Goal: Contribute content: Add original content to the website for others to see

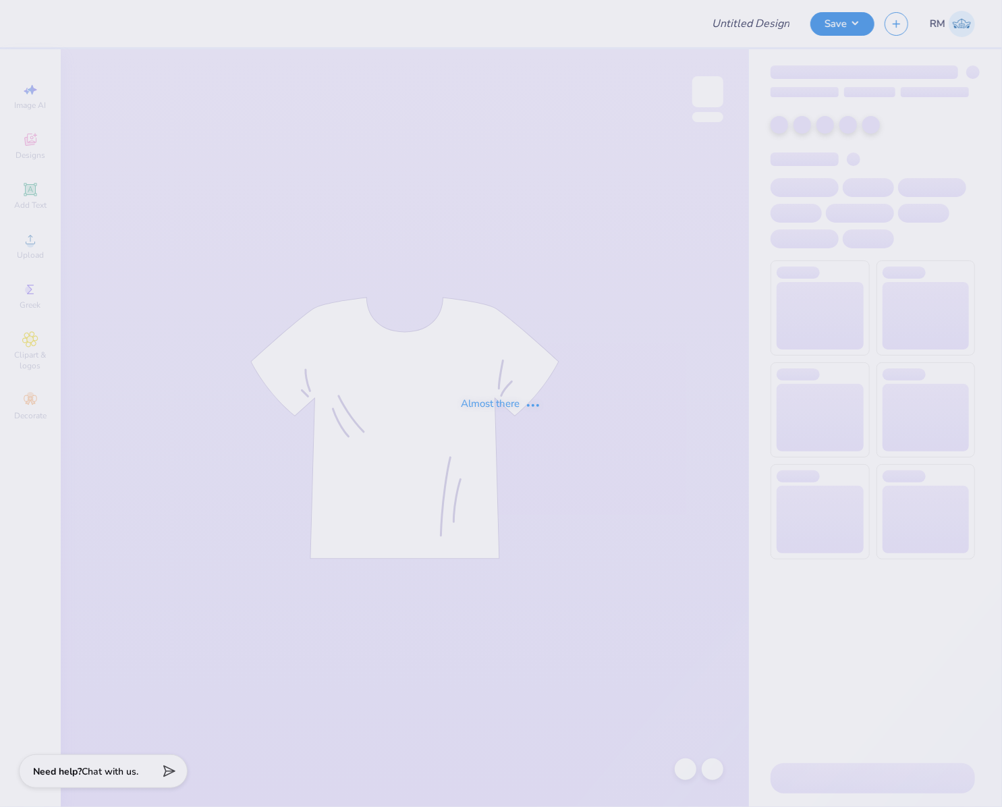
type input "Air Products Supply Merch"
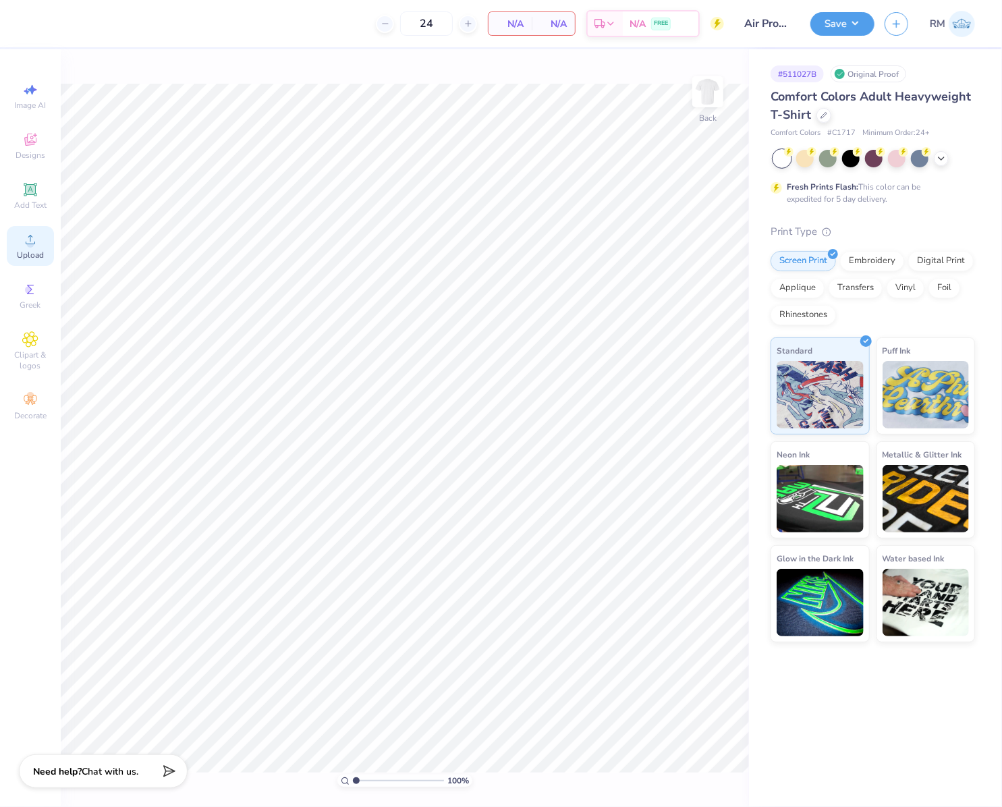
click at [38, 250] on span "Upload" at bounding box center [30, 255] width 27 height 11
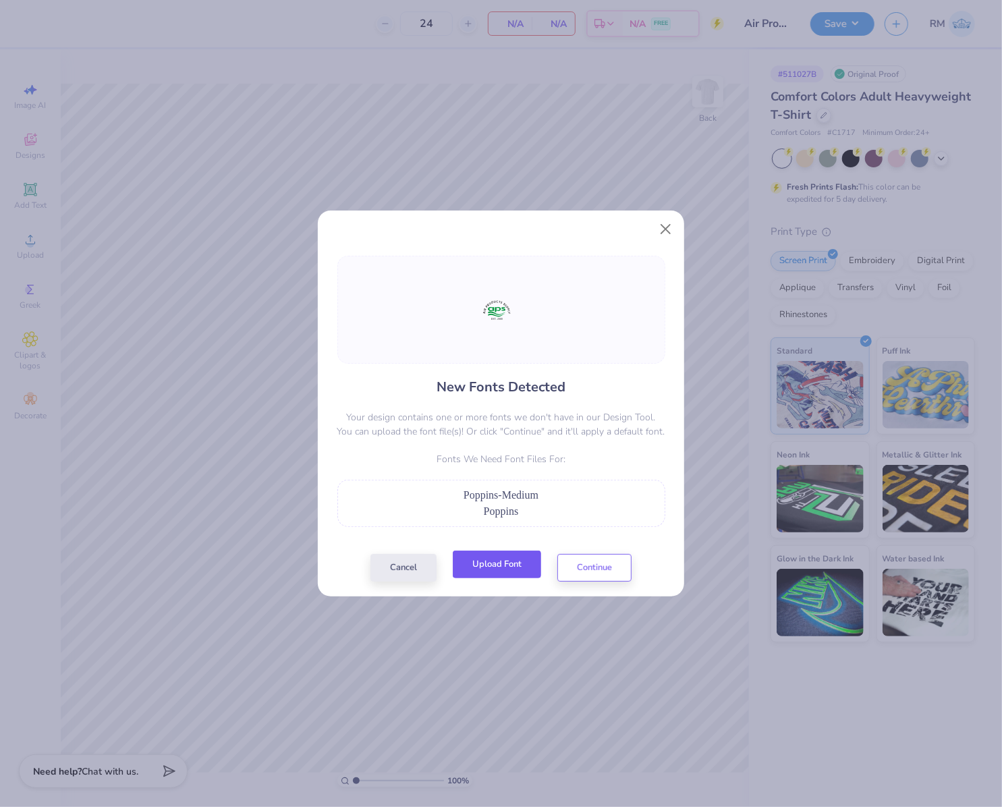
click at [491, 568] on button "Upload Font" at bounding box center [497, 565] width 88 height 28
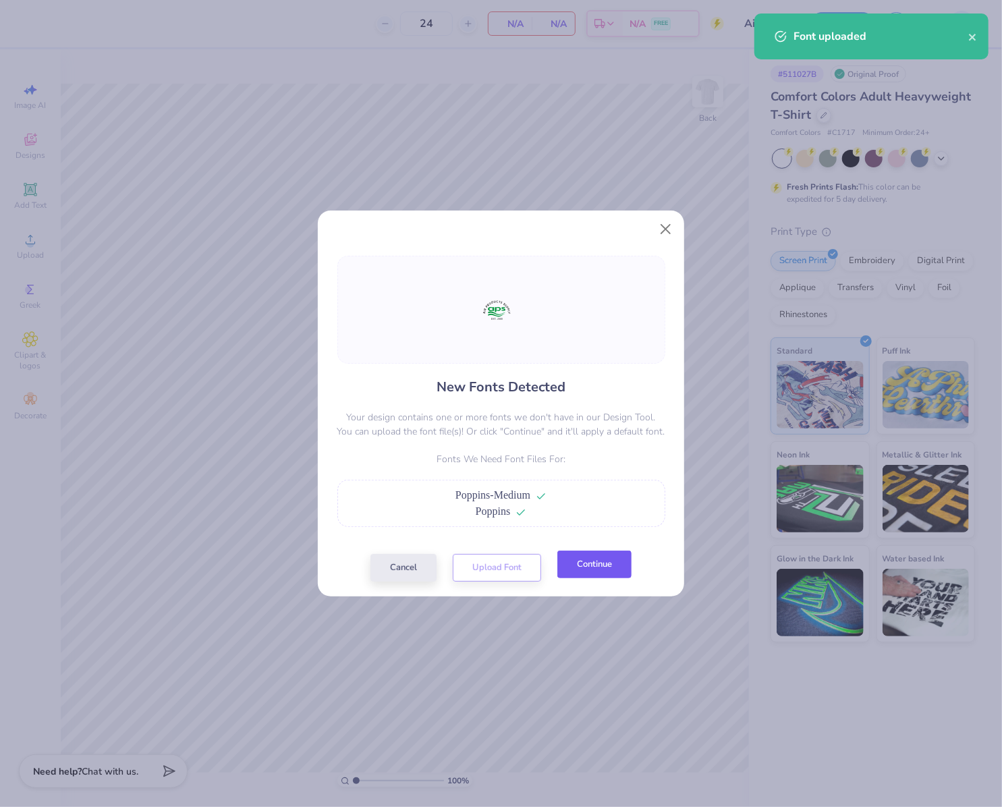
click at [595, 567] on button "Continue" at bounding box center [595, 565] width 74 height 28
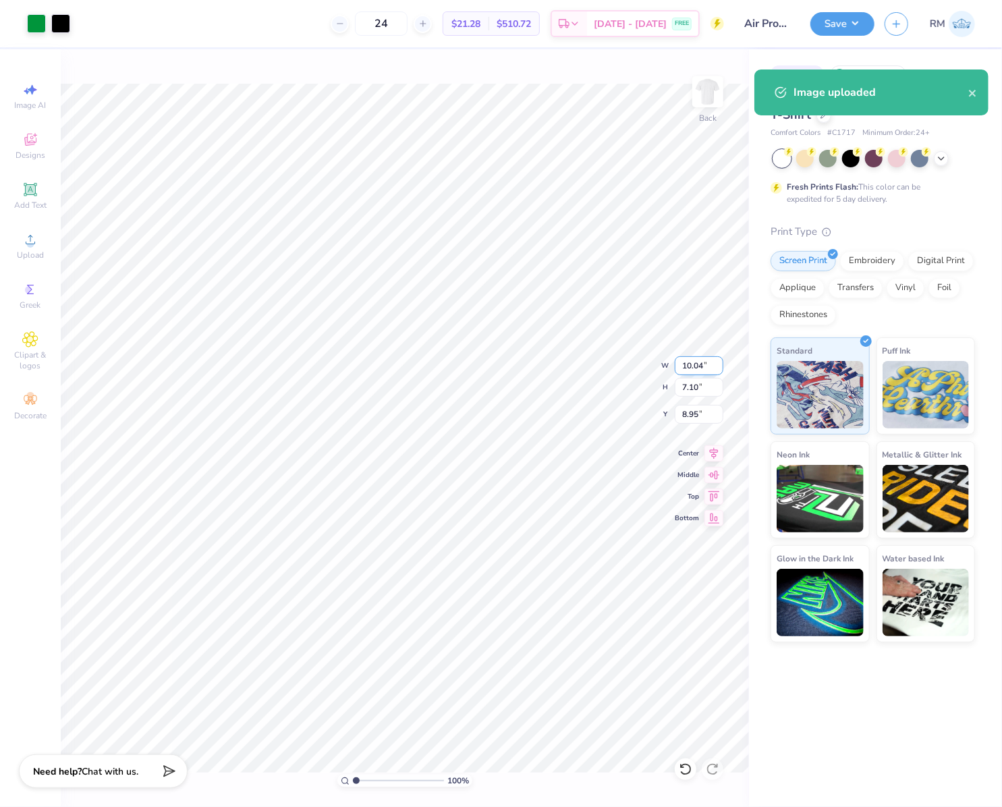
click at [694, 371] on input "10.04" at bounding box center [699, 365] width 49 height 19
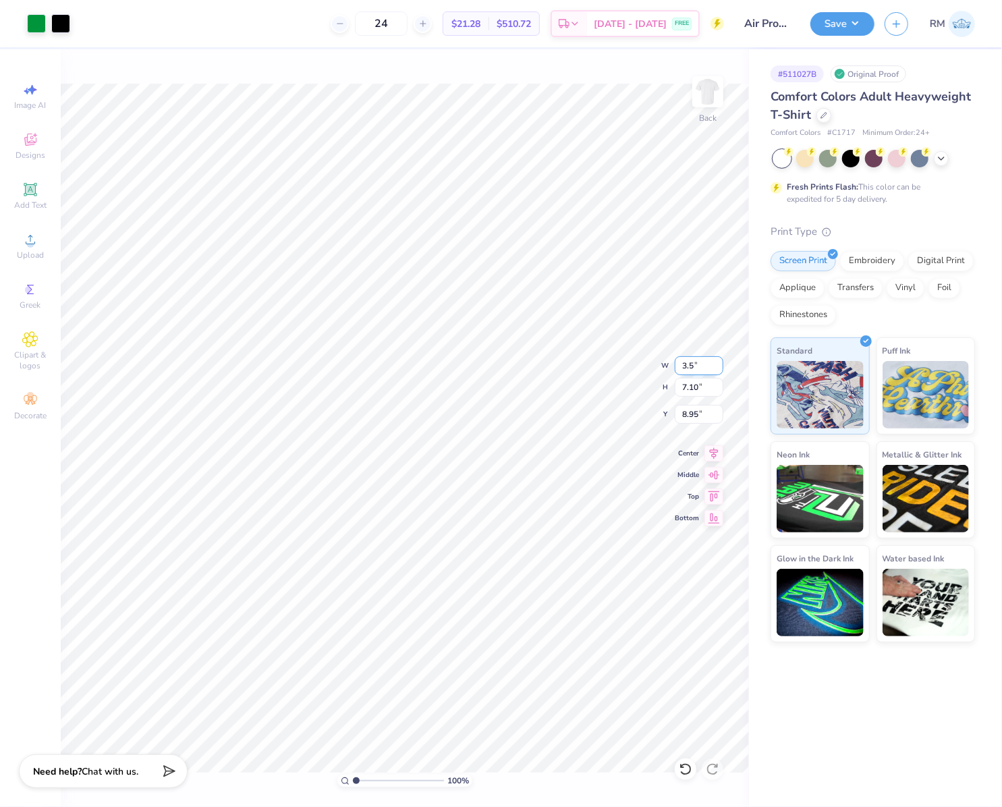
type input "3.5"
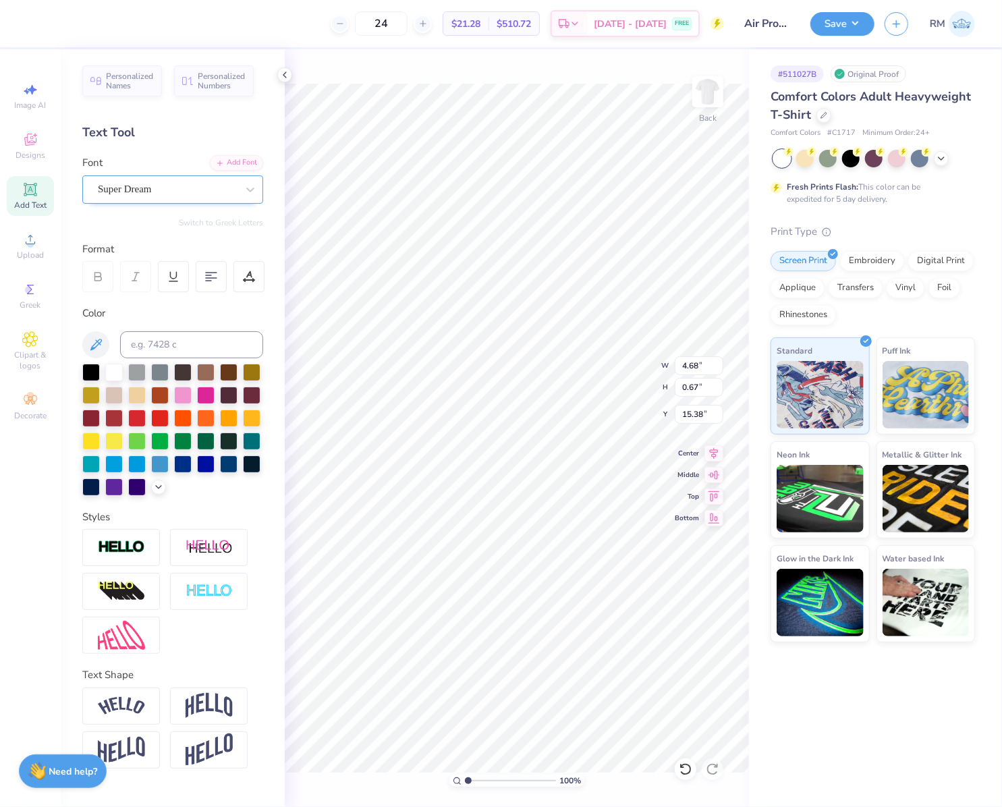
click at [169, 189] on div "Super Dream" at bounding box center [168, 189] width 142 height 21
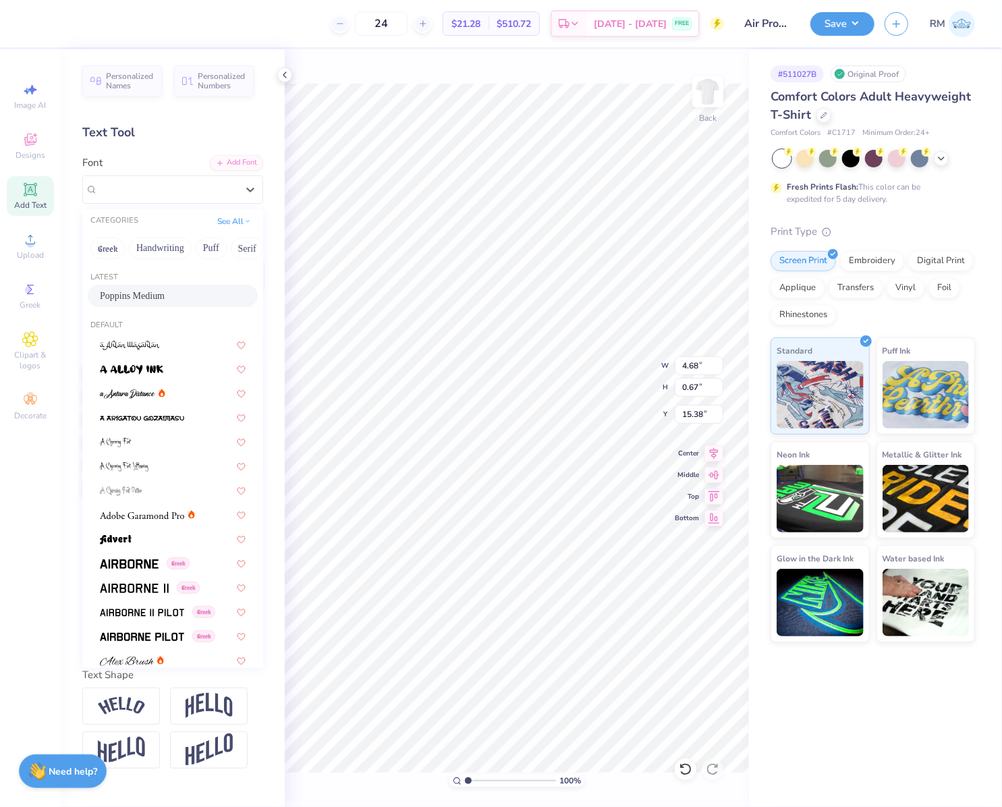
click at [165, 298] on span "Poppins Medium" at bounding box center [132, 296] width 65 height 14
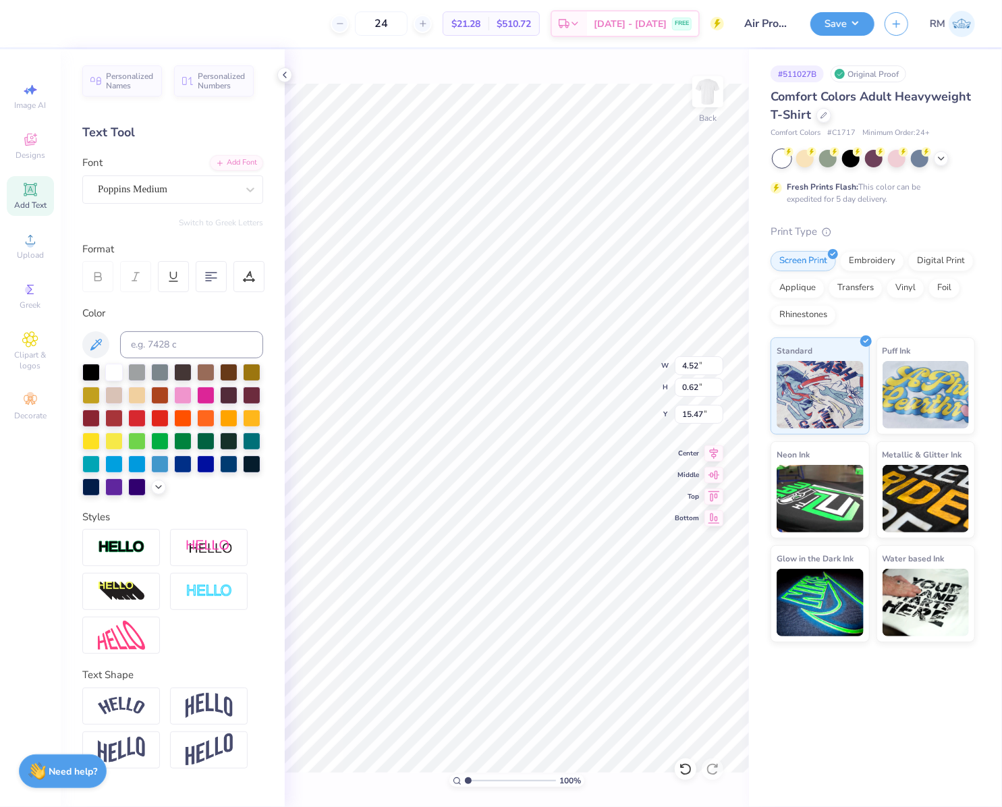
type input "4.52"
type input "0.62"
type input "15.47"
click at [714, 455] on icon at bounding box center [714, 451] width 9 height 11
type input "10.04"
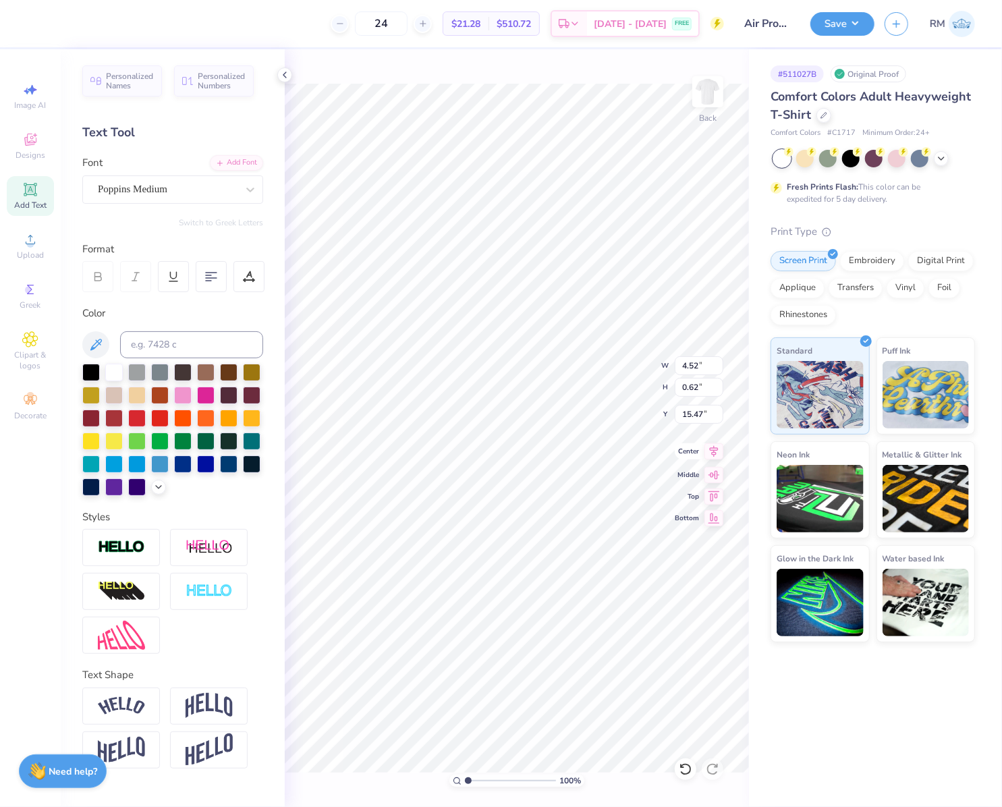
type input "5.92"
type input "8.99"
click at [709, 449] on icon at bounding box center [714, 452] width 19 height 16
click at [682, 358] on input "10.04" at bounding box center [699, 365] width 49 height 19
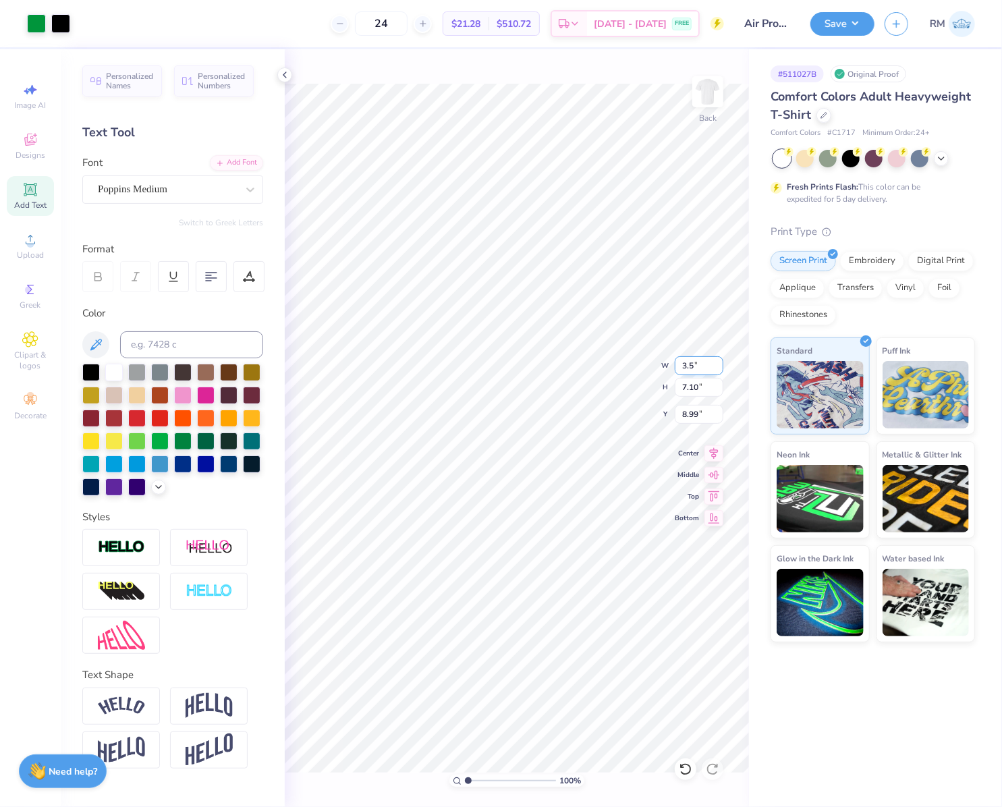
type input "3.50"
type input "2.47"
click at [692, 419] on input "4.94" at bounding box center [699, 414] width 49 height 19
type input "3.00"
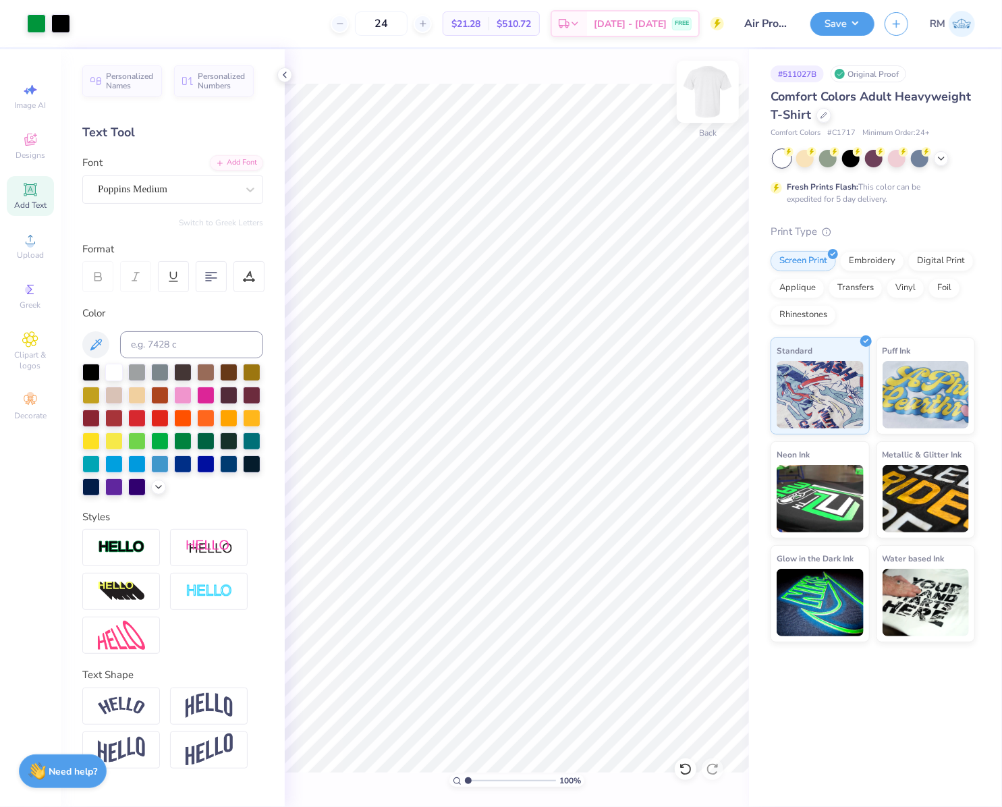
click at [710, 95] on img at bounding box center [708, 92] width 54 height 54
click at [34, 246] on icon at bounding box center [30, 240] width 16 height 16
click at [689, 371] on input "14.53" at bounding box center [699, 365] width 49 height 19
click at [693, 414] on input "7.20" at bounding box center [699, 414] width 49 height 19
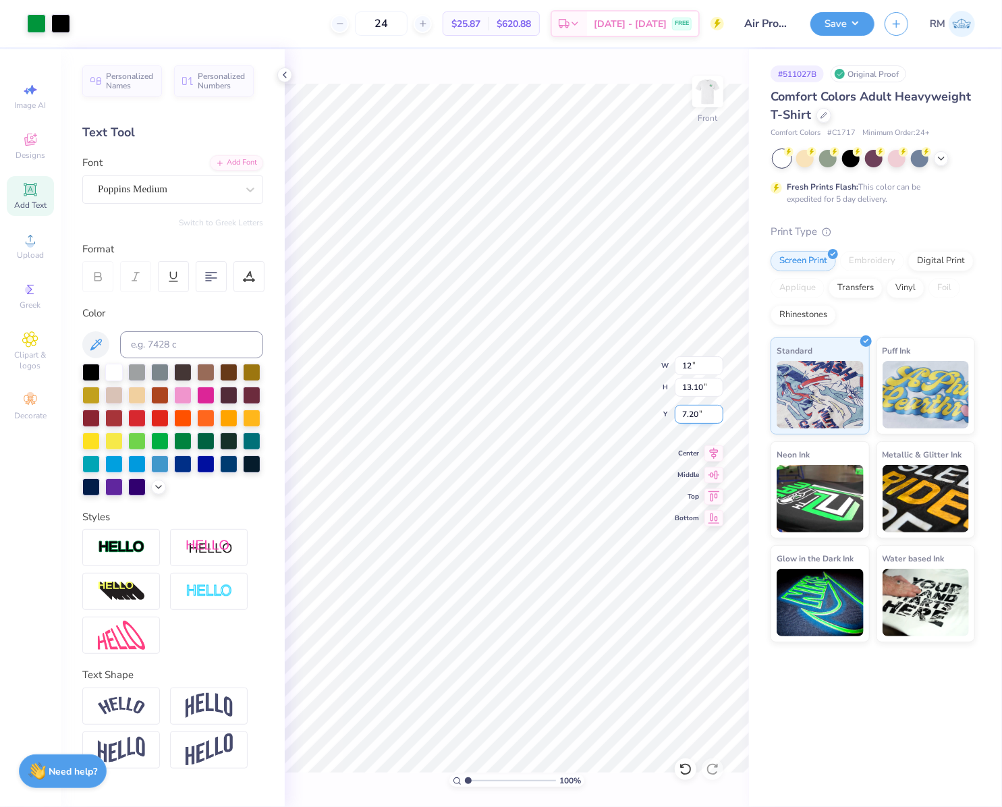
type input "12.00"
type input "10.82"
click at [693, 414] on input "8.34" at bounding box center [699, 414] width 49 height 19
type input "3.00"
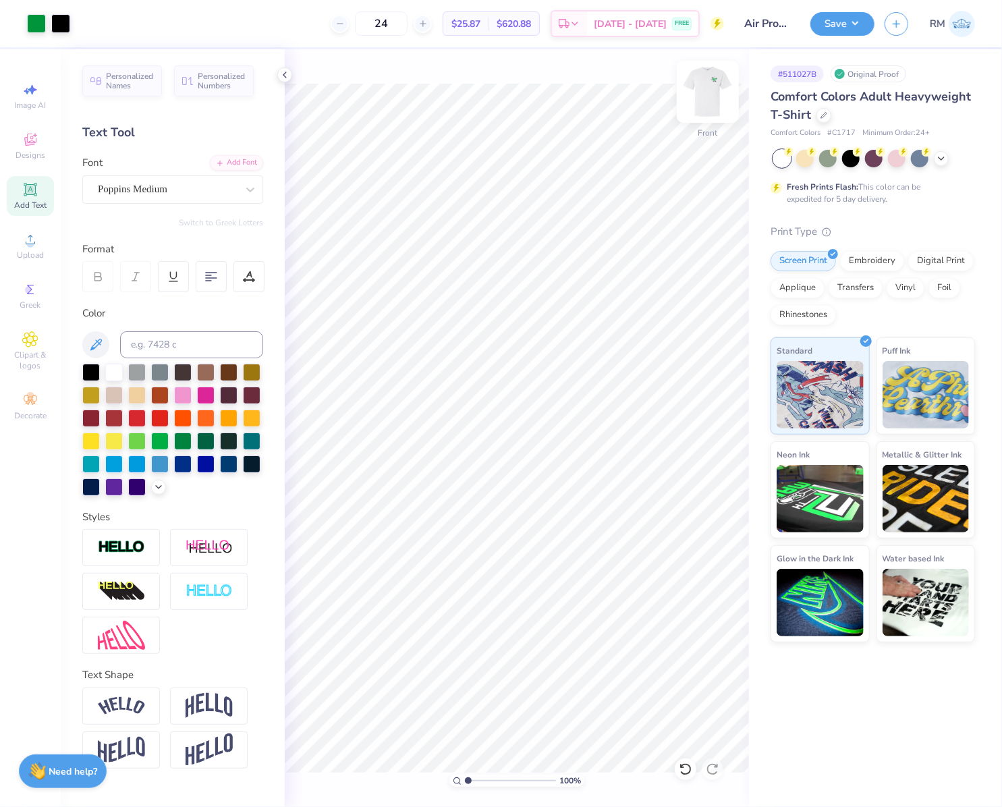
click at [705, 89] on img at bounding box center [708, 92] width 54 height 54
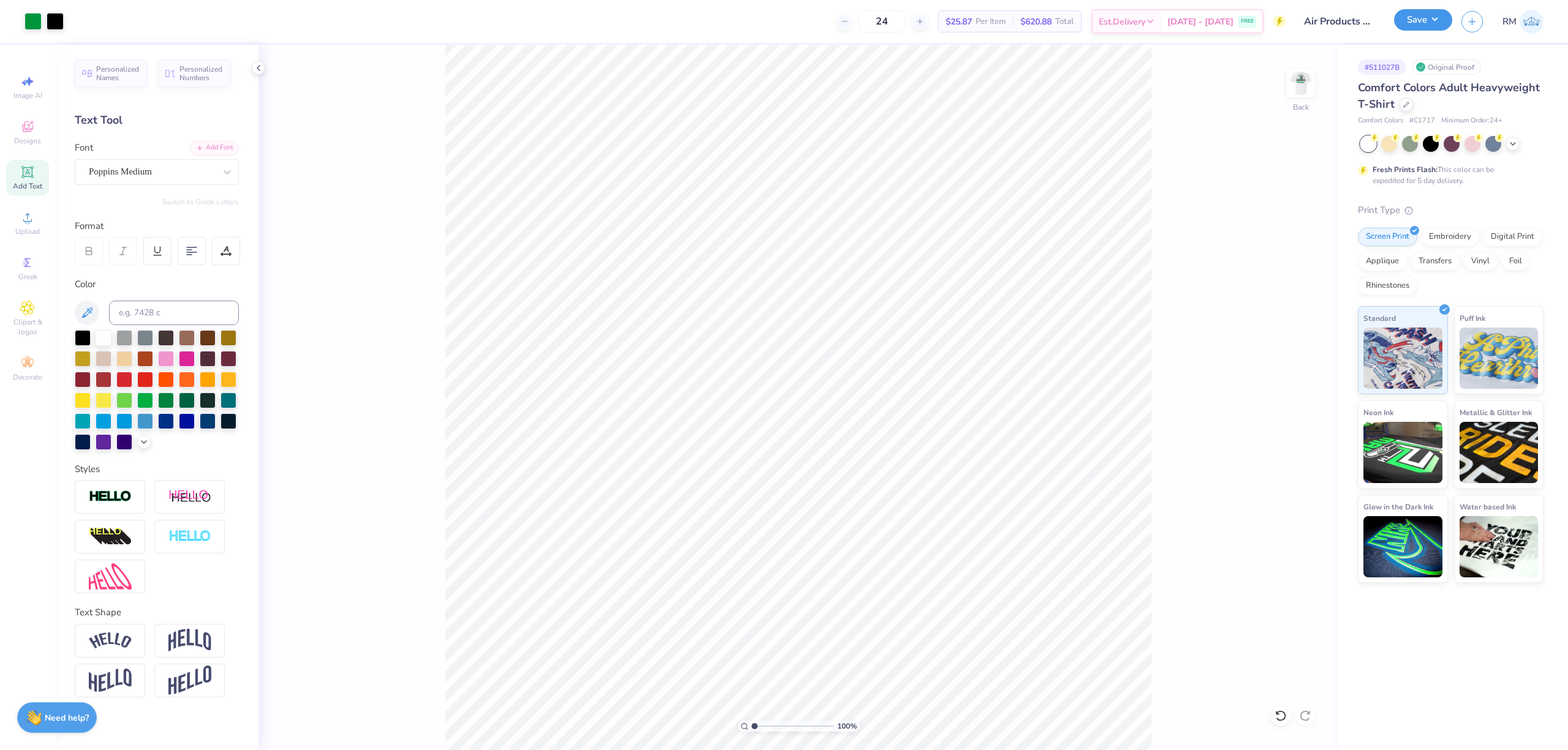
click at [909, 17] on button "Save" at bounding box center [1423, 20] width 58 height 22
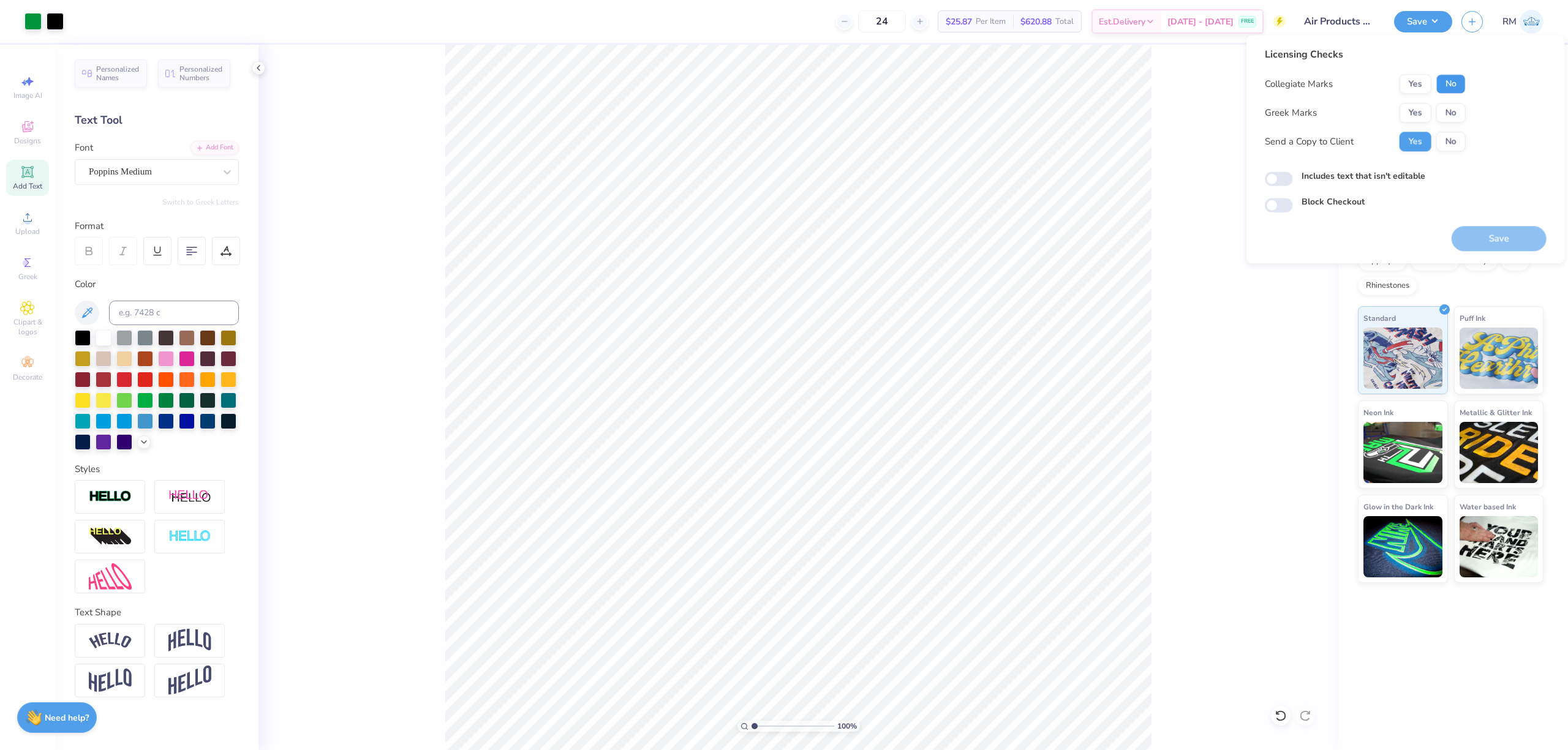
click at [909, 86] on button "No" at bounding box center [1451, 84] width 29 height 20
click at [909, 104] on button "No" at bounding box center [1451, 112] width 29 height 20
click at [909, 231] on button "Save" at bounding box center [1499, 239] width 95 height 25
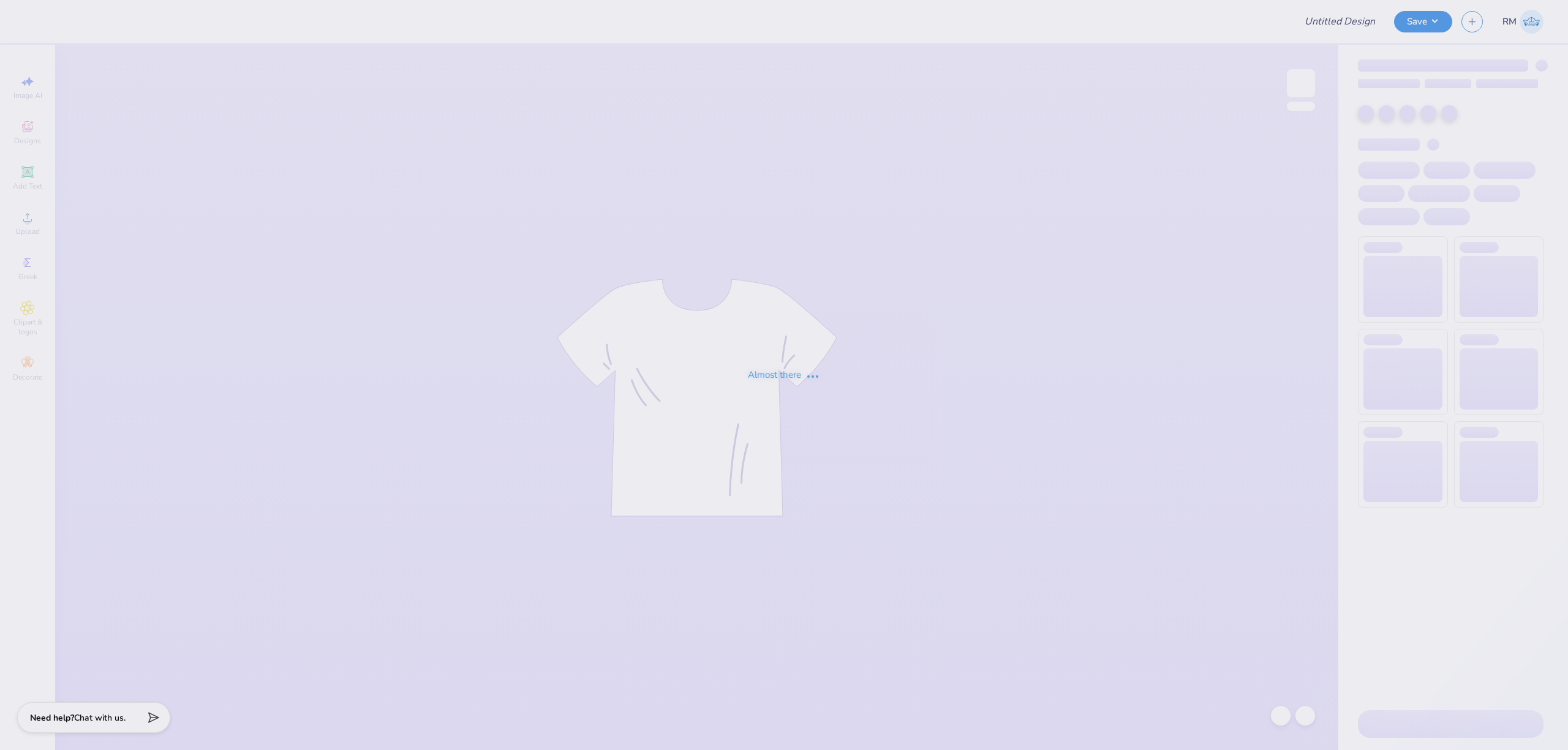
type input "Merch"
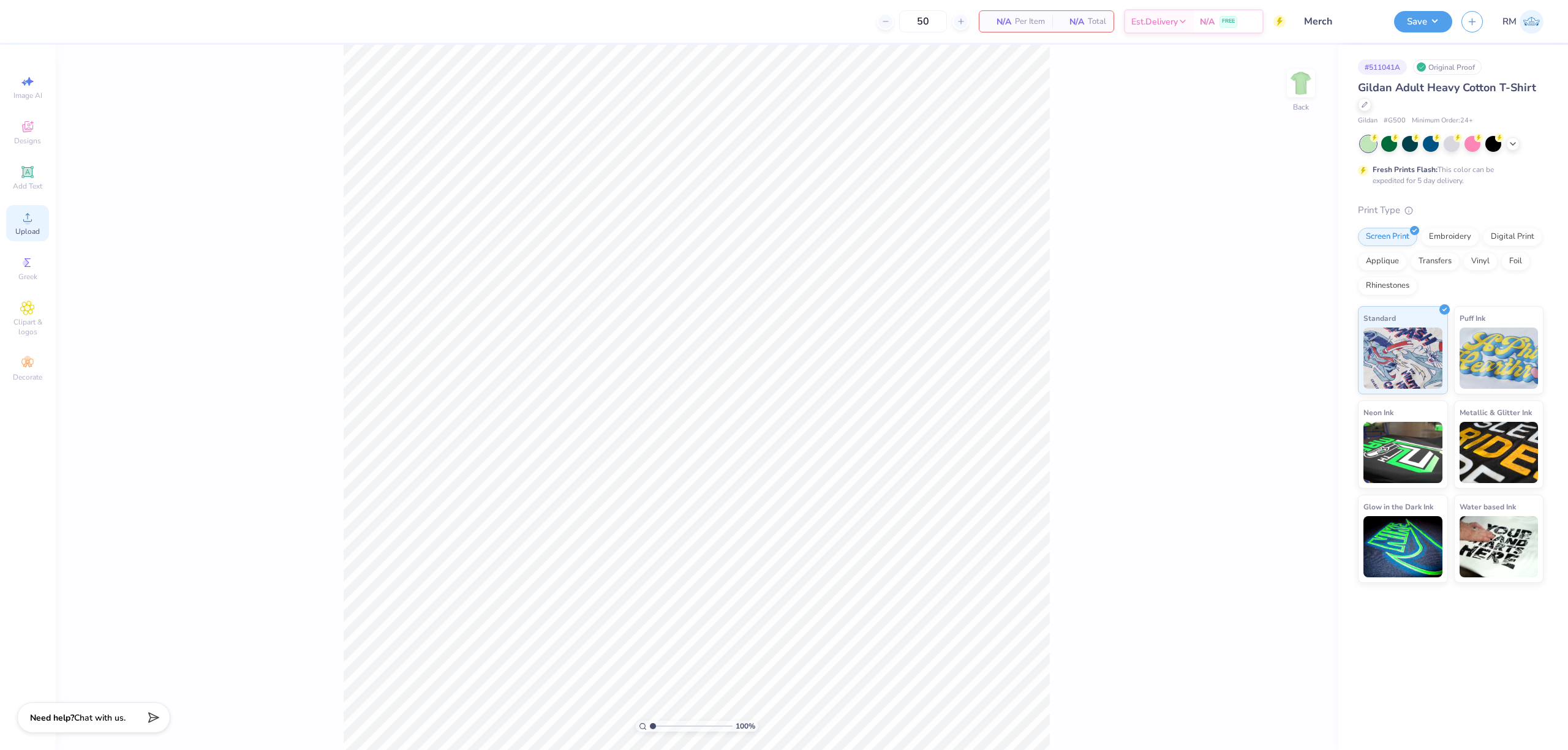
click at [24, 227] on span "Upload" at bounding box center [27, 231] width 24 height 10
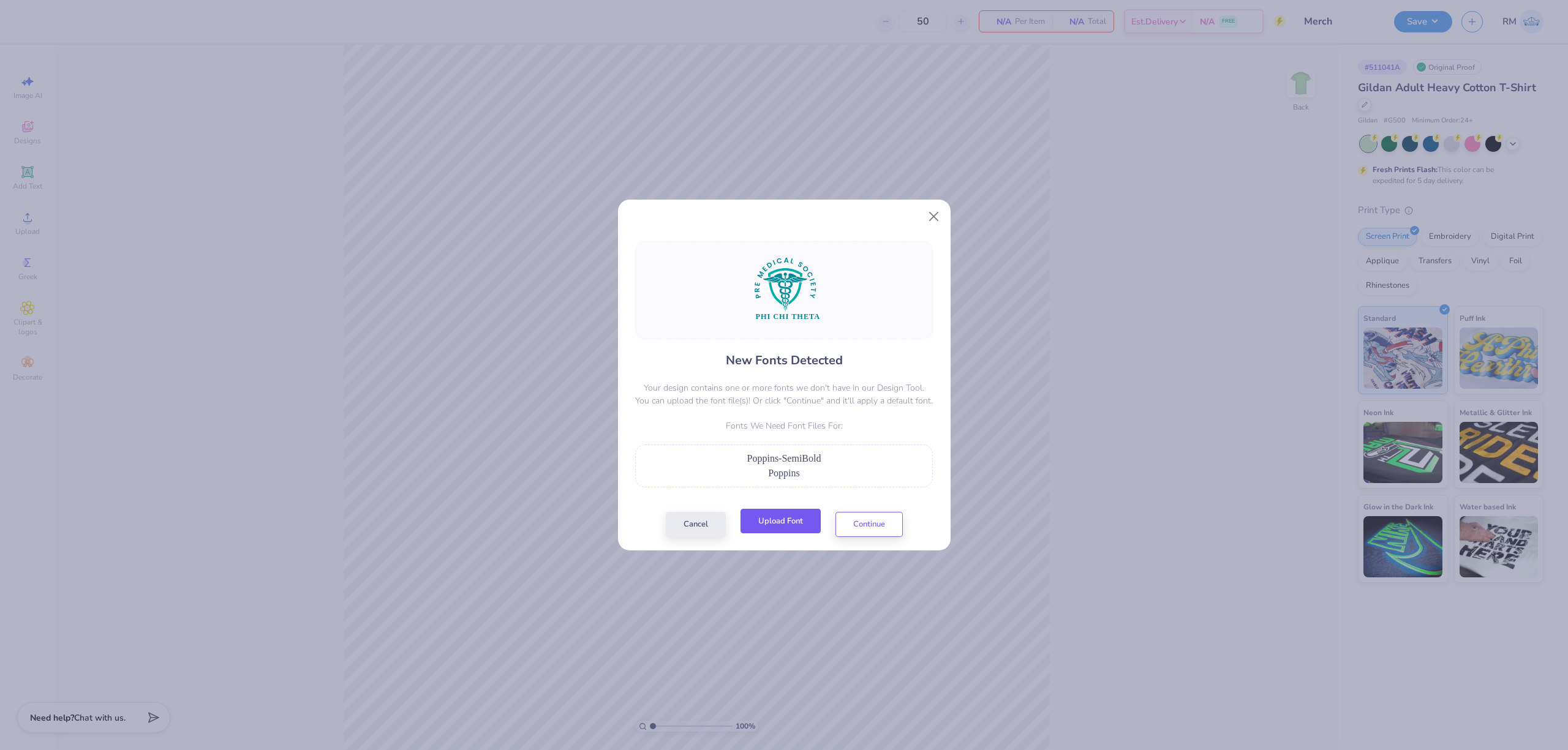
click at [798, 520] on button "Upload Font" at bounding box center [780, 521] width 80 height 25
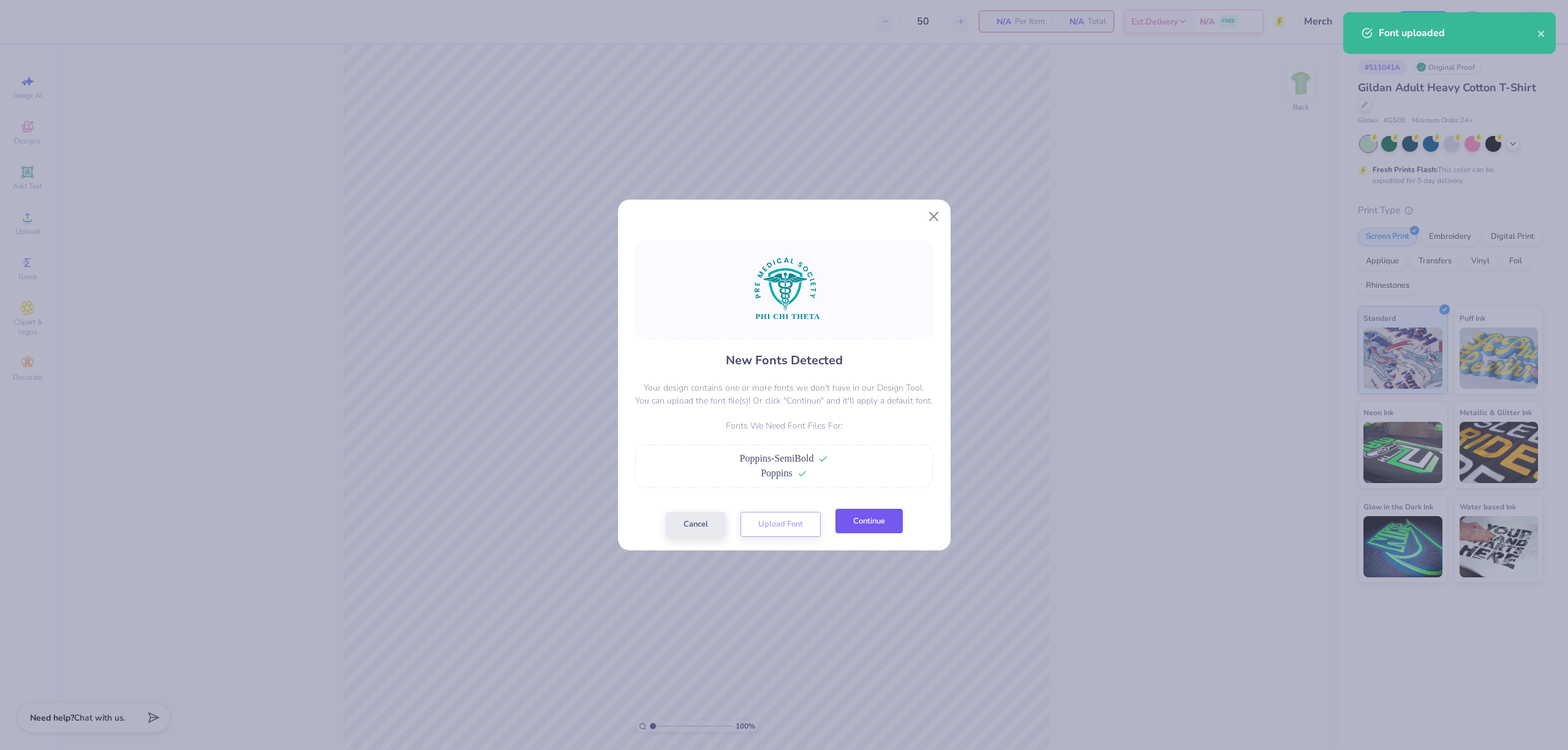
click at [866, 522] on button "Continue" at bounding box center [869, 521] width 67 height 25
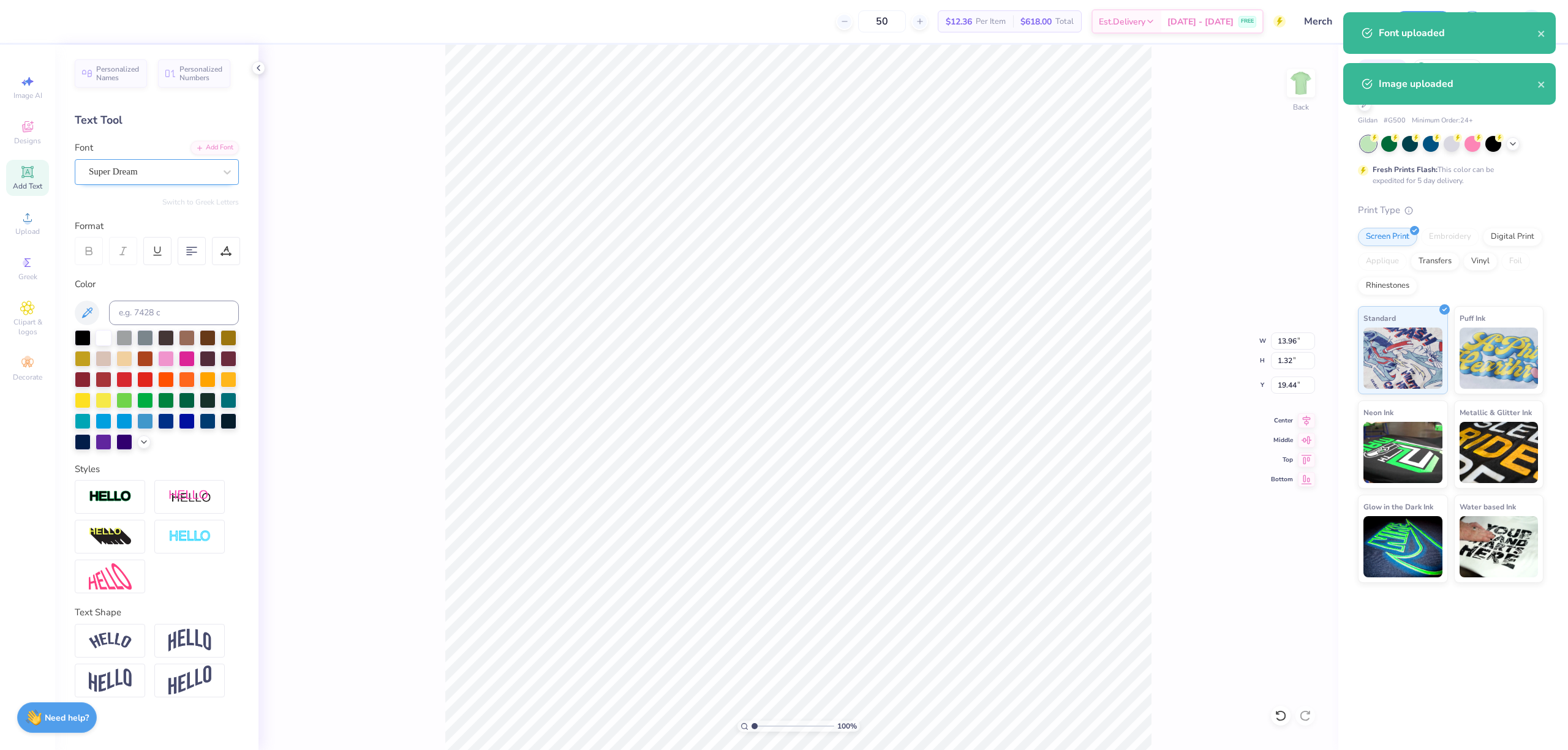
click at [187, 174] on div "Super Dream" at bounding box center [152, 171] width 129 height 19
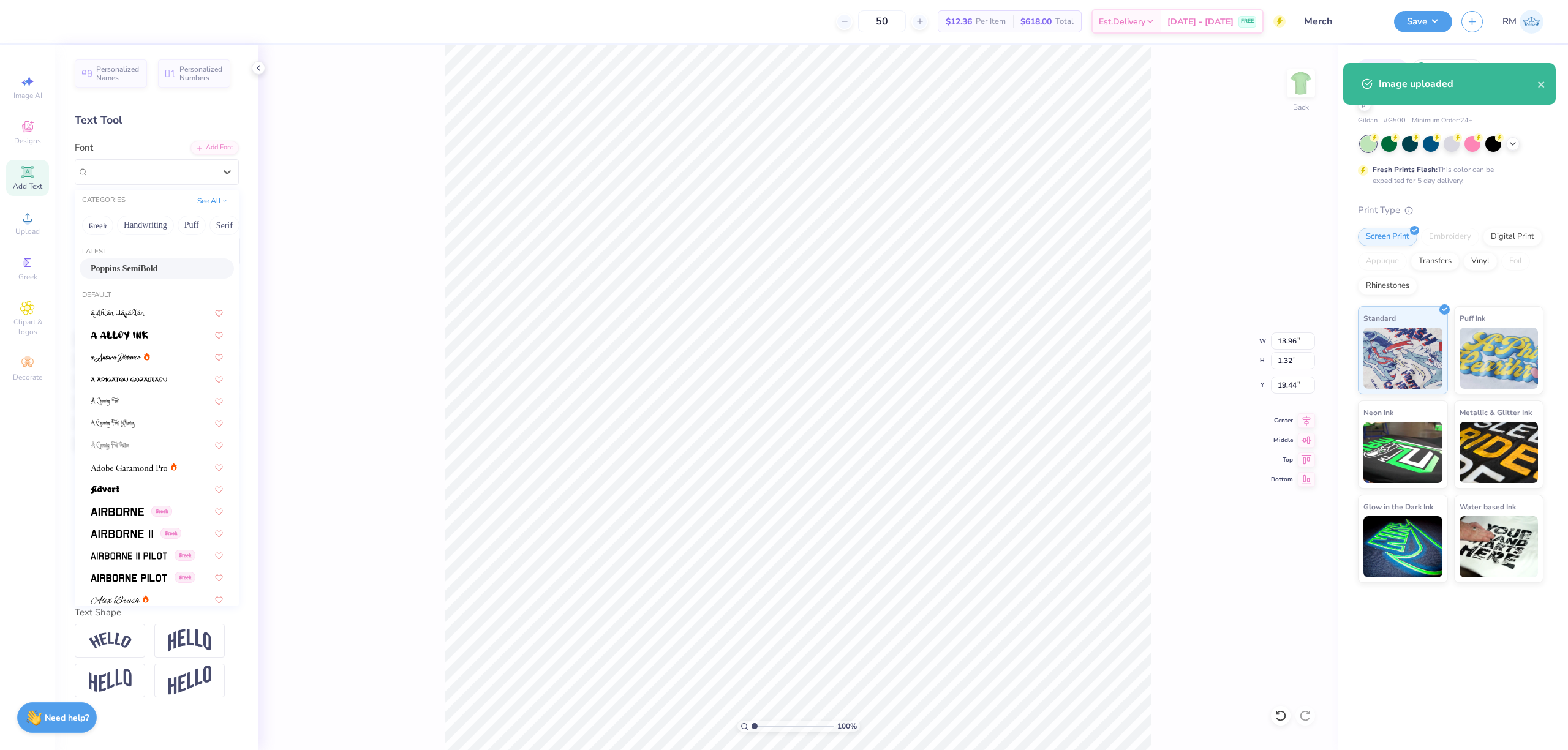
click at [157, 265] on span "Poppins SemiBold" at bounding box center [124, 268] width 67 height 13
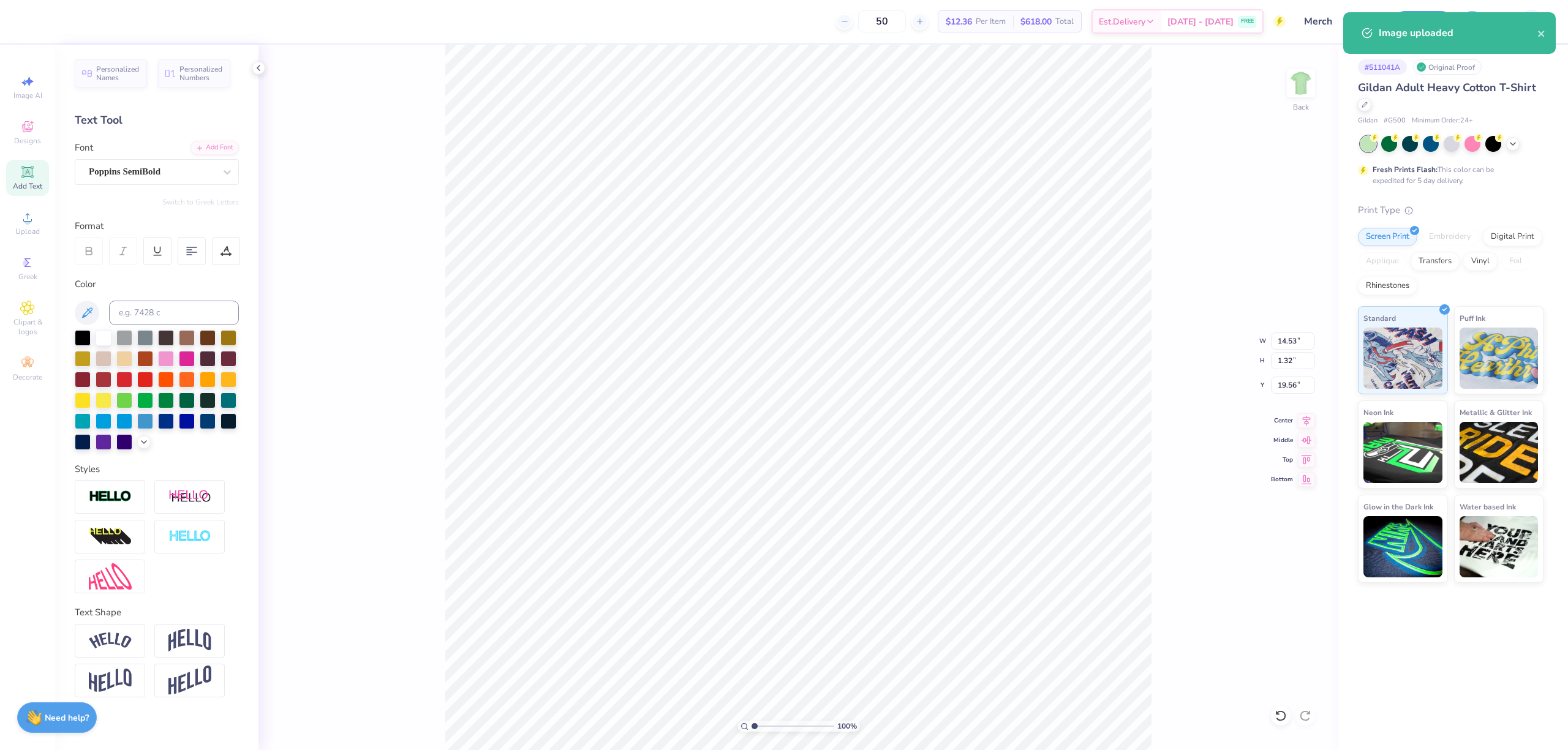
type input "14.53"
type input "19.56"
click at [1175, 424] on icon at bounding box center [1306, 419] width 17 height 15
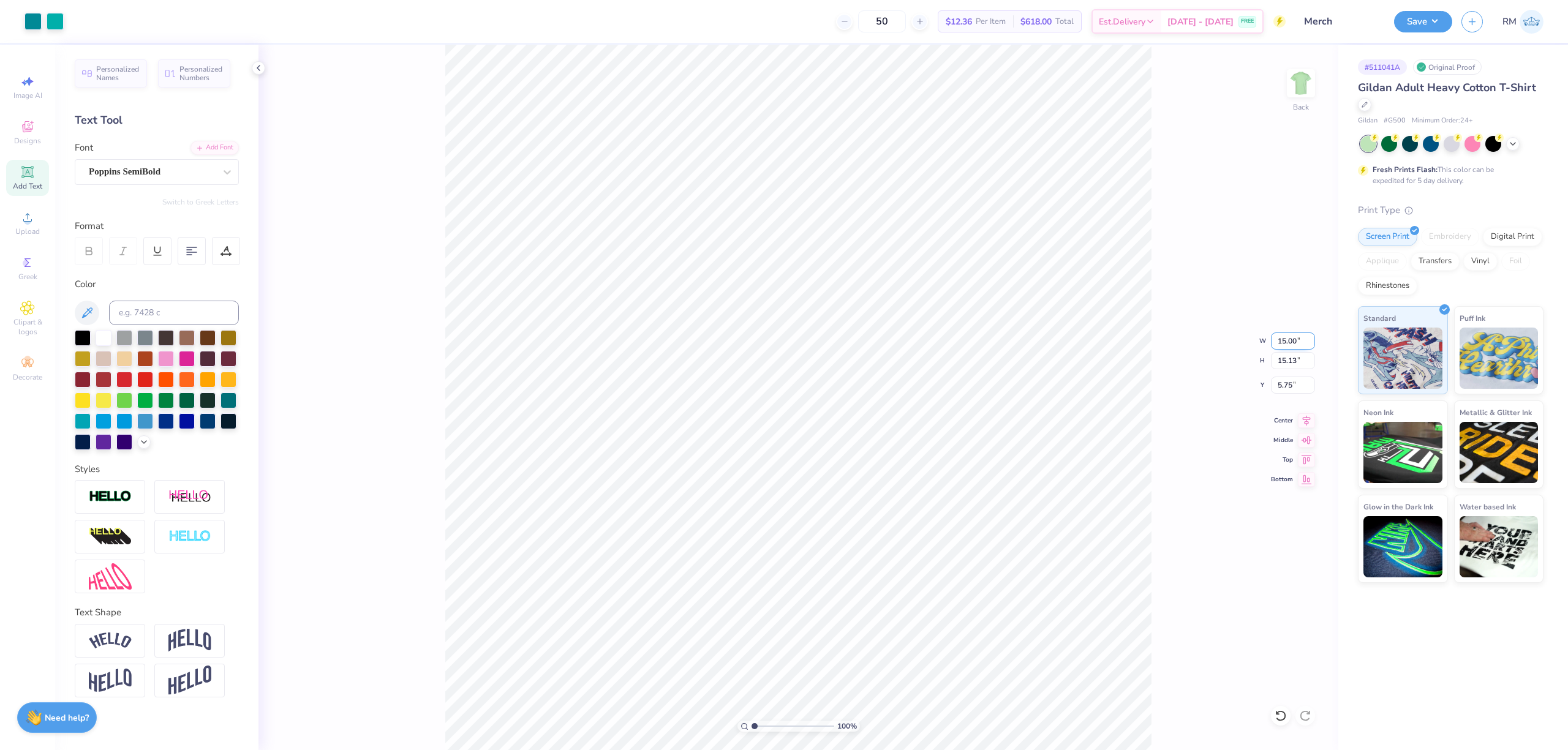
click at [1175, 336] on input "15.00" at bounding box center [1293, 341] width 44 height 17
click at [1175, 390] on input "5.75" at bounding box center [1293, 385] width 44 height 17
type input "3.50"
type input "3.53"
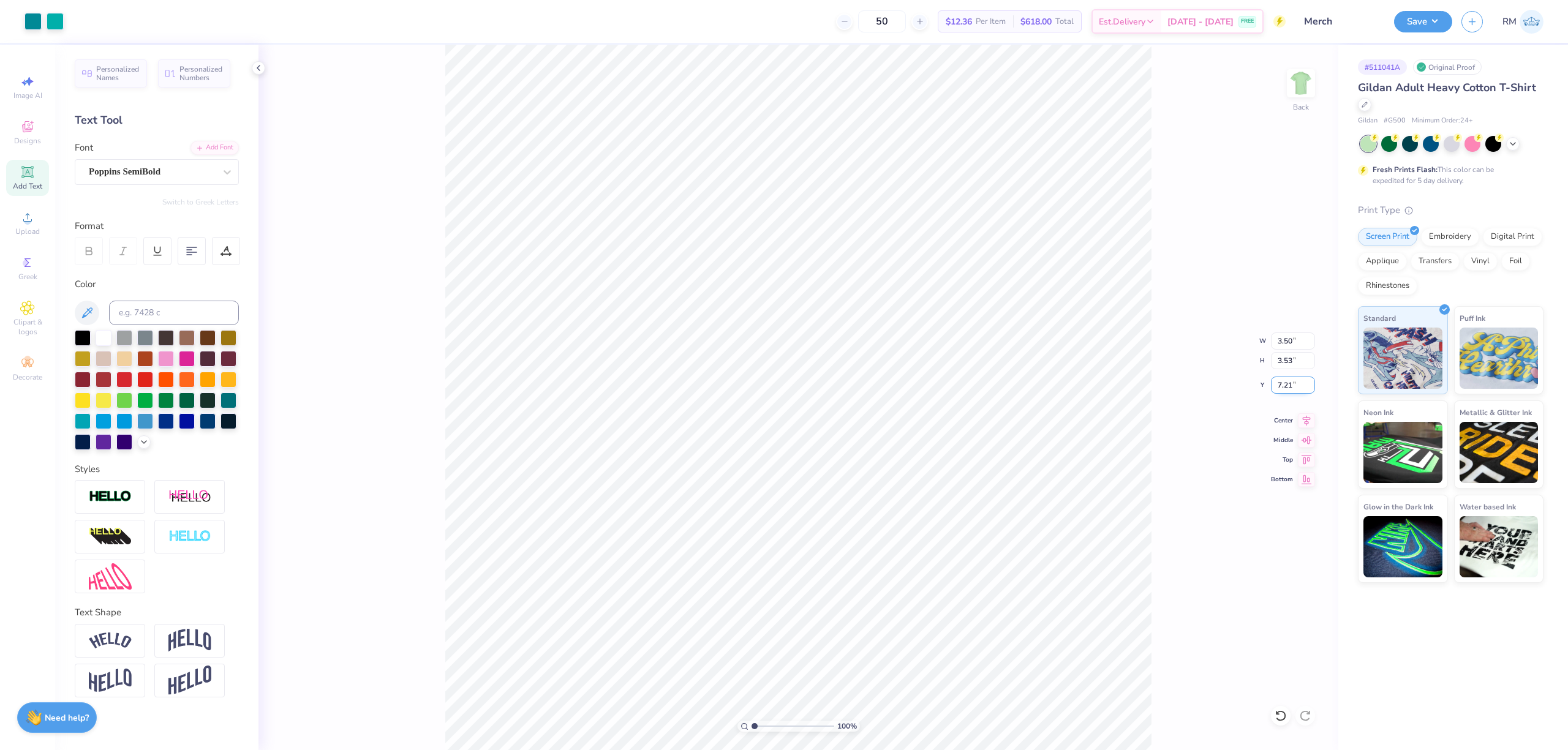
click at [1175, 381] on input "7.21" at bounding box center [1293, 385] width 44 height 17
type input "3.00"
drag, startPoint x: 1306, startPoint y: 83, endPoint x: 1295, endPoint y: 74, distance: 14.2
click at [1175, 74] on img at bounding box center [1301, 83] width 49 height 49
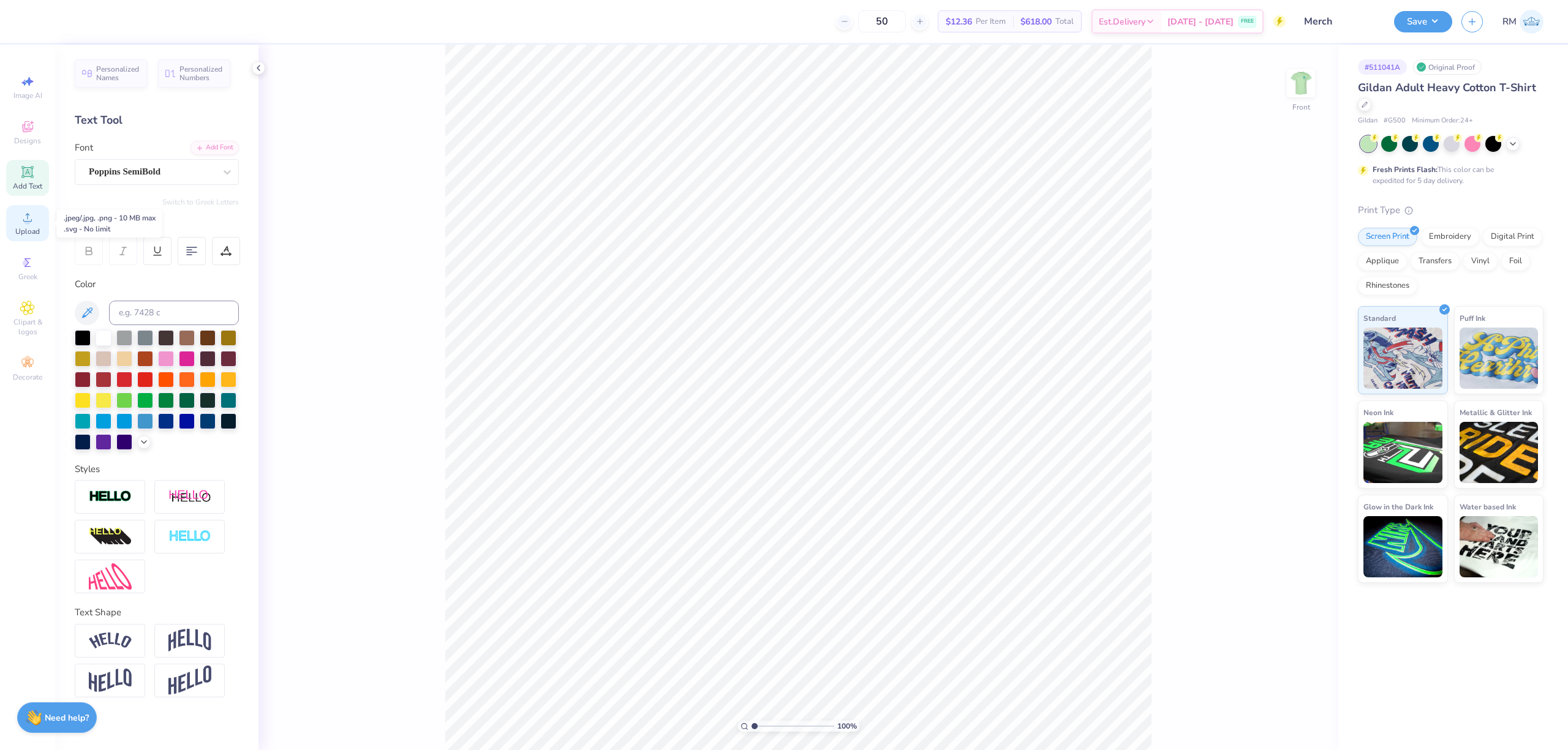
click at [34, 214] on icon at bounding box center [27, 218] width 15 height 15
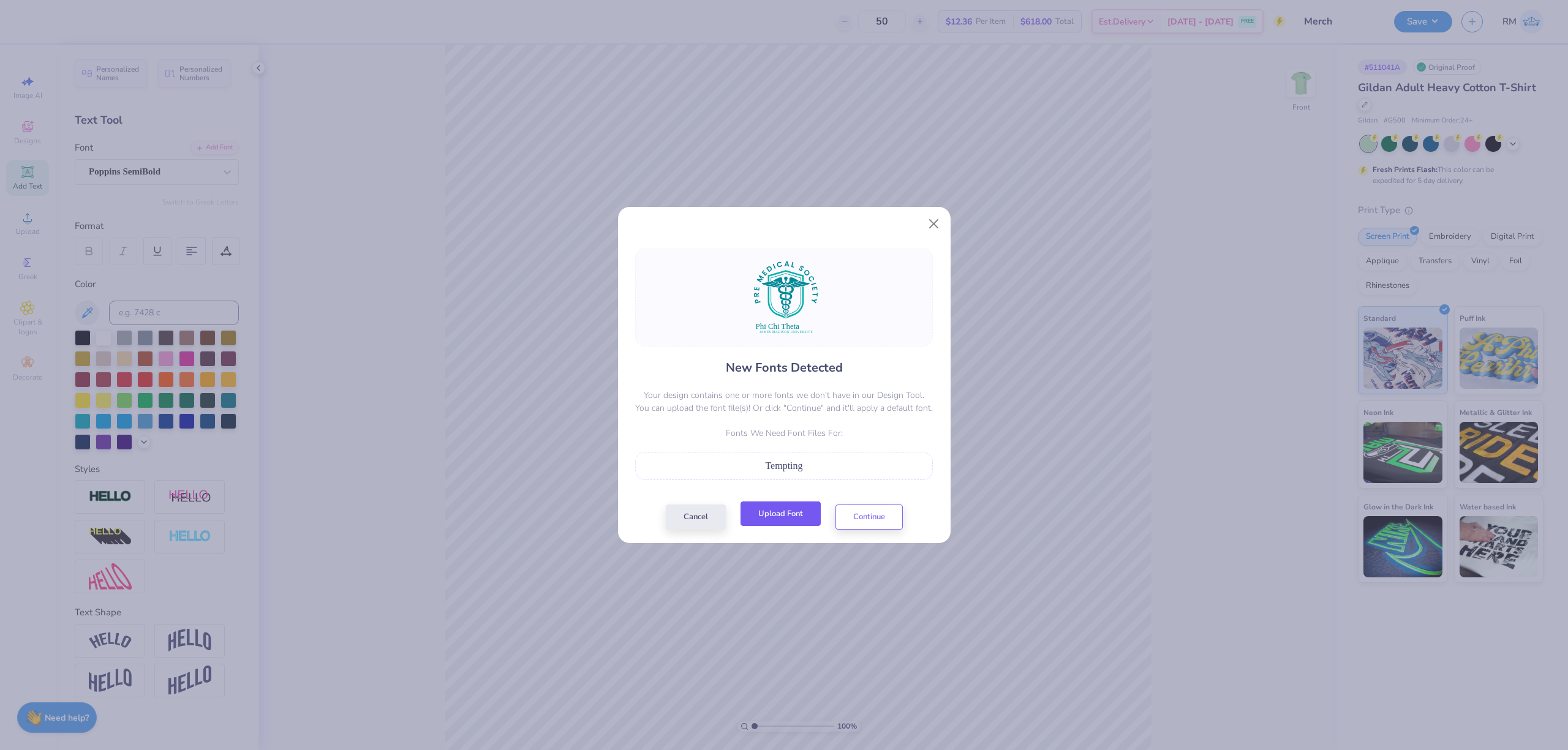
click at [799, 515] on button "Upload Font" at bounding box center [780, 514] width 80 height 25
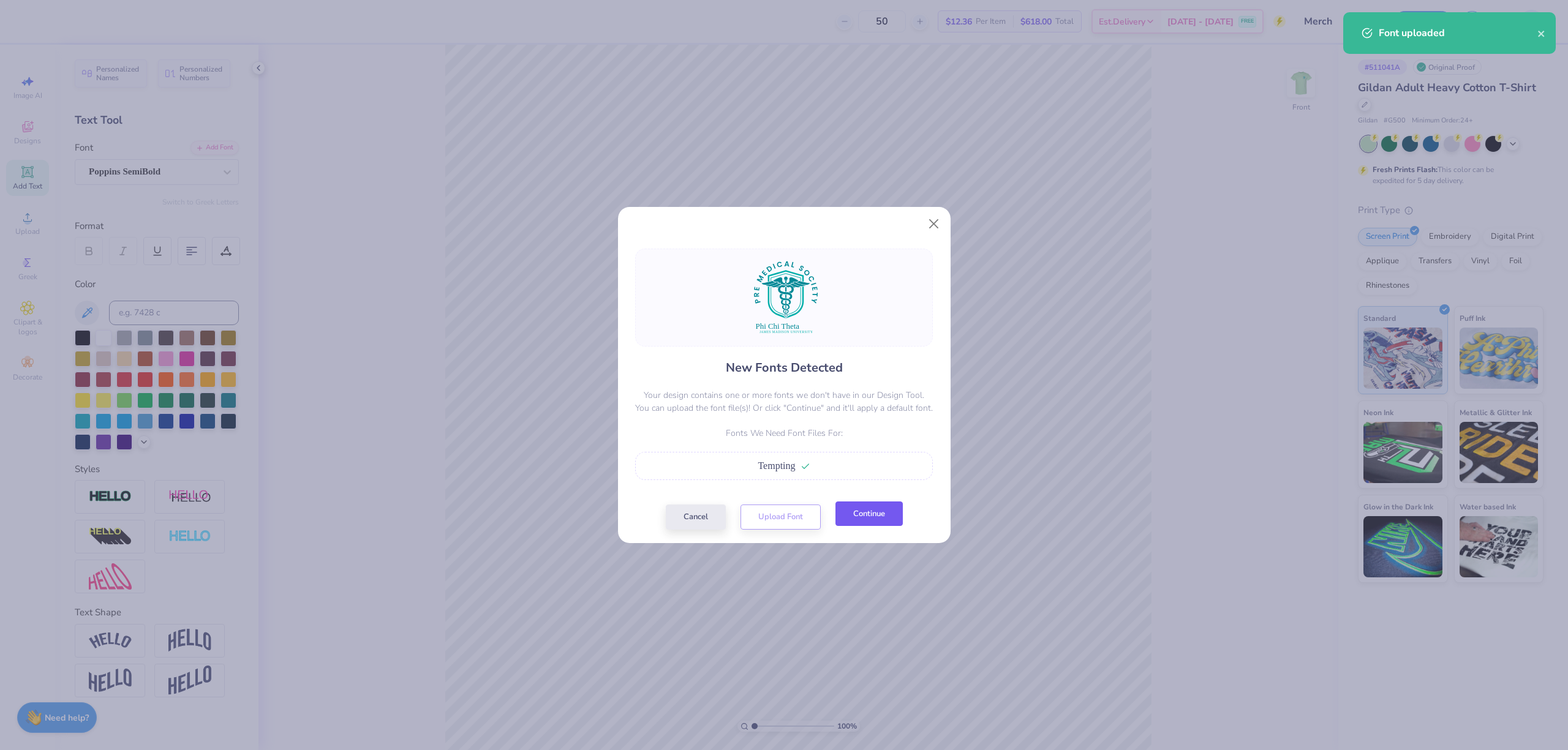
click at [871, 517] on button "Continue" at bounding box center [869, 514] width 67 height 25
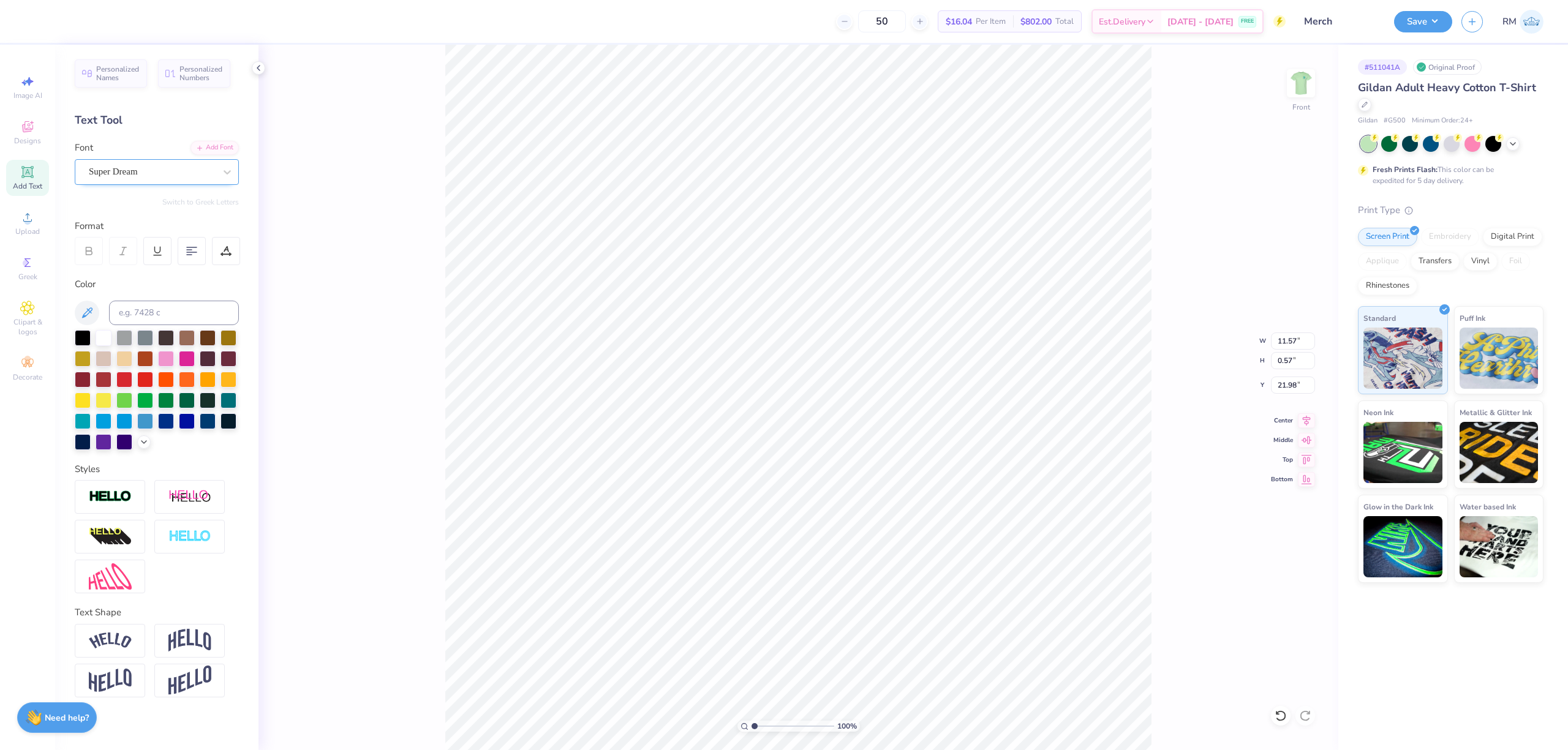
click at [174, 174] on div "Super Dream" at bounding box center [152, 171] width 129 height 19
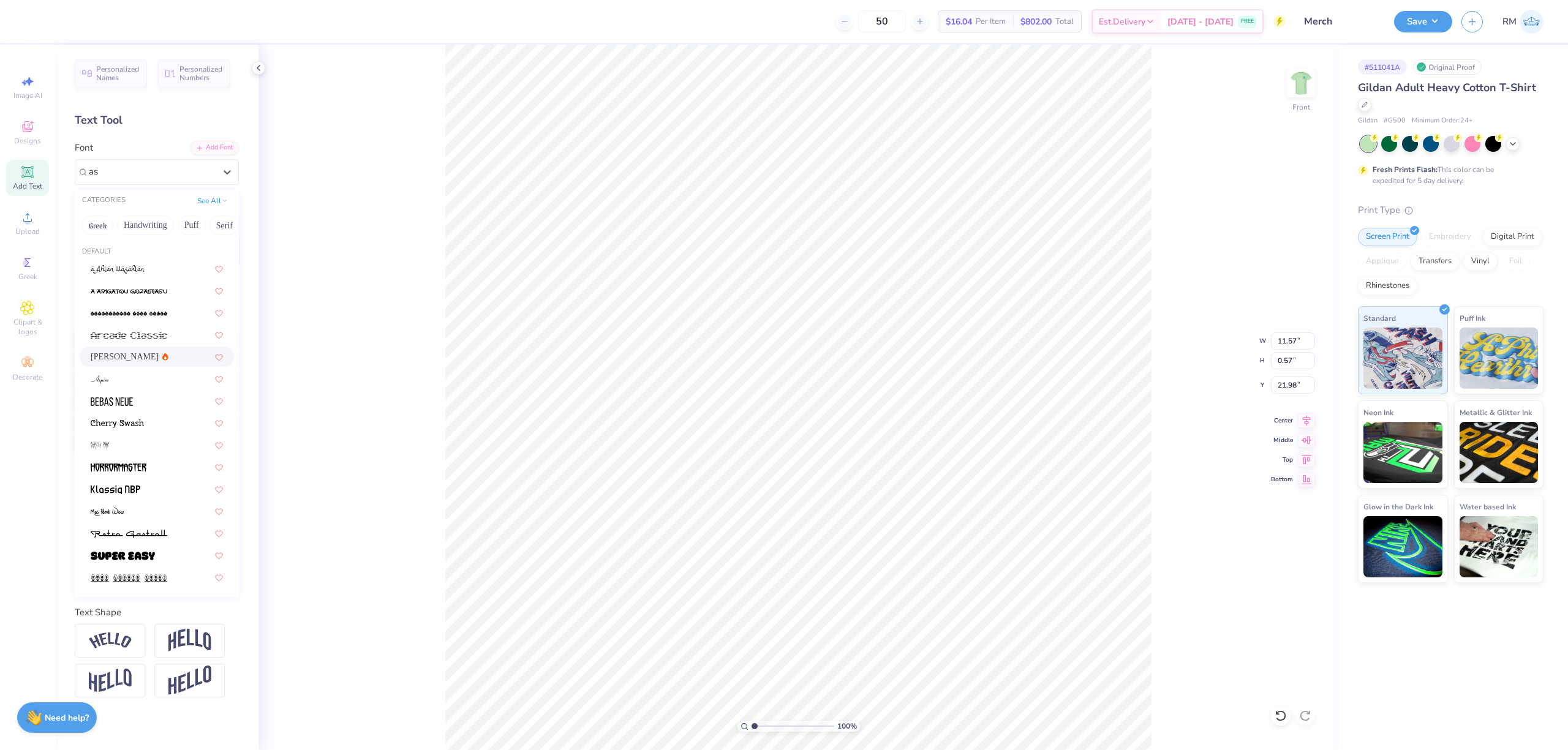
click at [157, 354] on div "Asimov" at bounding box center [157, 356] width 132 height 13
type input "as"
type input "11.94"
type input "0.54"
type input "22.04"
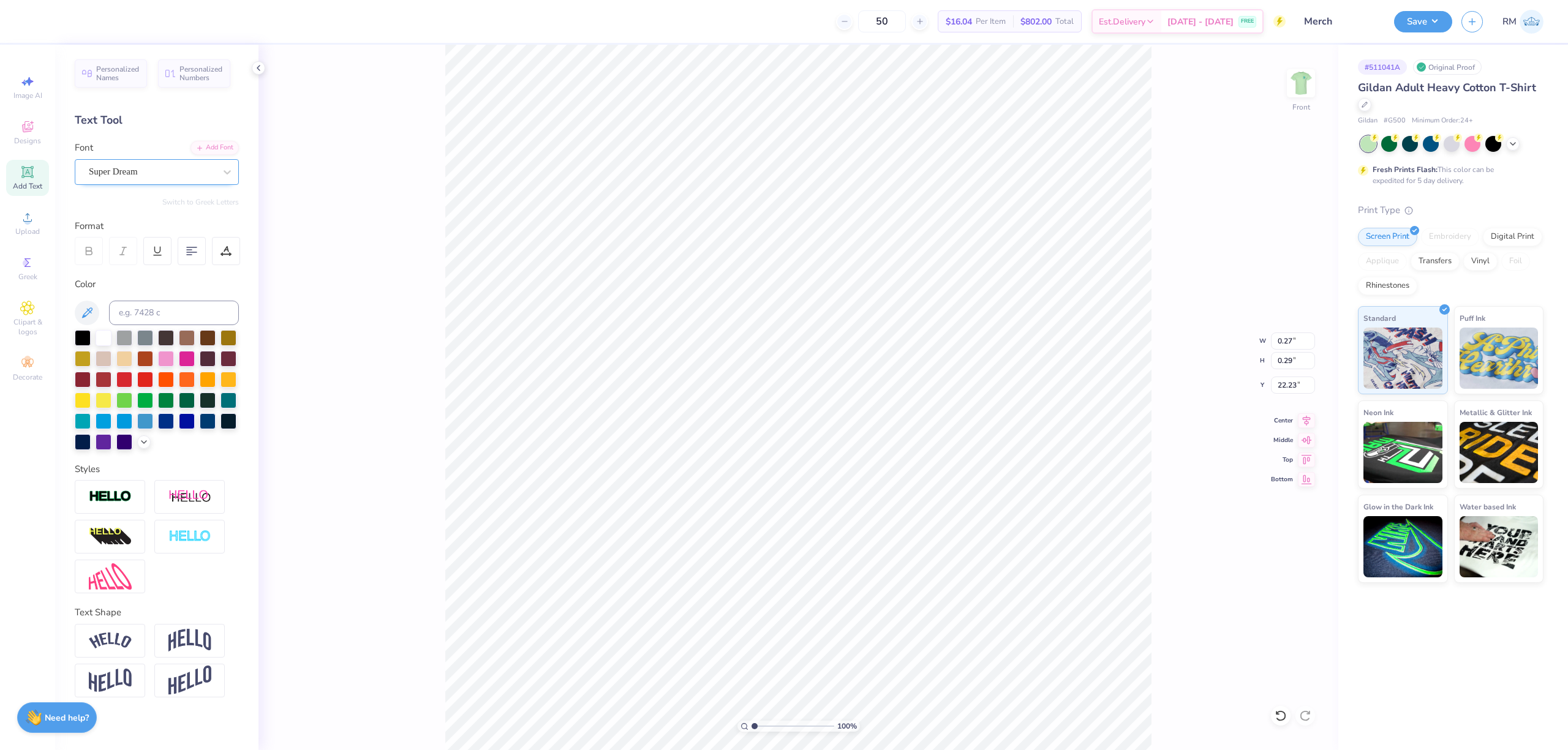
click at [136, 181] on div "Super Dream" at bounding box center [156, 172] width 164 height 25
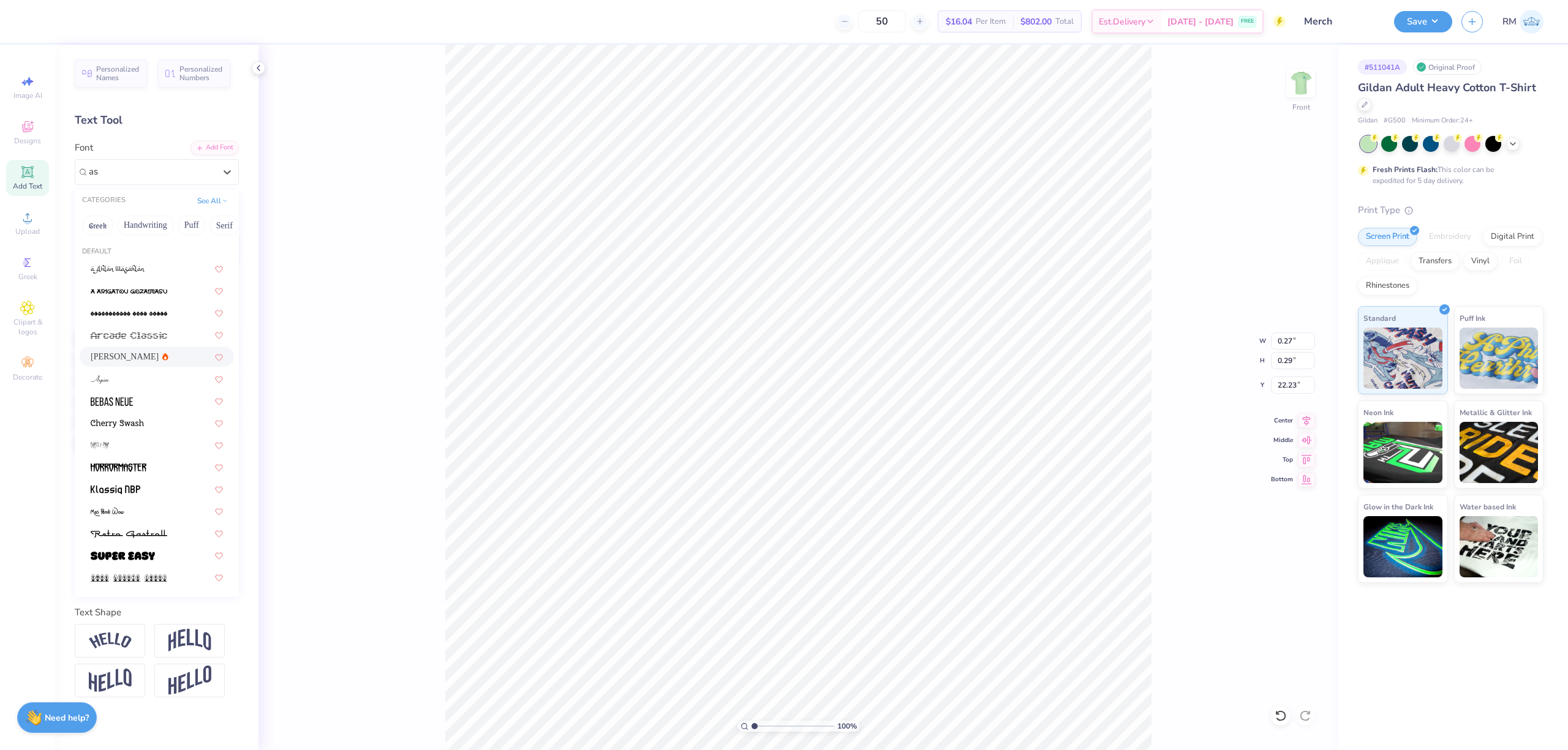
click at [154, 361] on div "Asimov" at bounding box center [157, 356] width 132 height 13
type input "as"
type input "0.26"
type input "0.27"
type input "22.27"
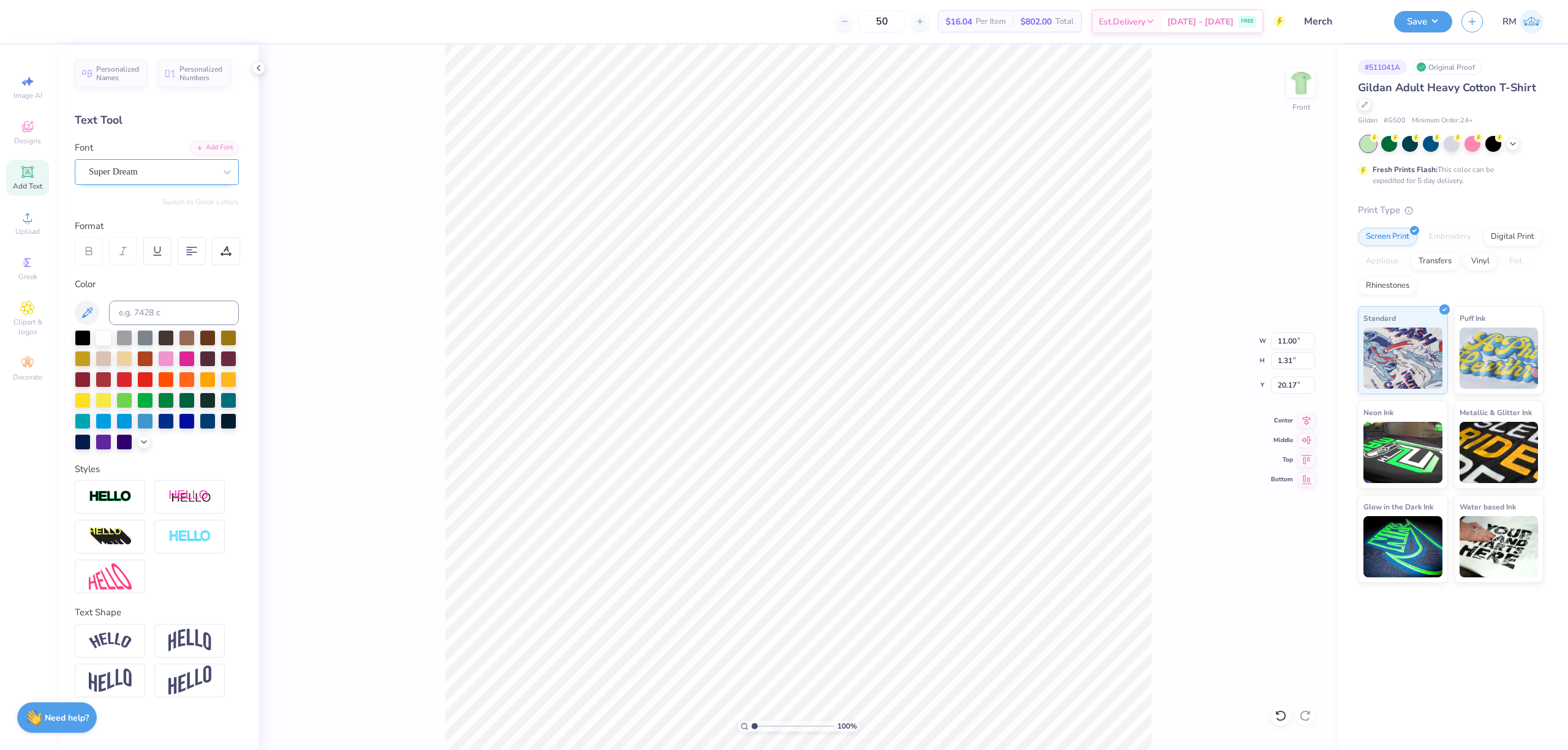
click at [114, 177] on div "Super Dream" at bounding box center [152, 171] width 129 height 19
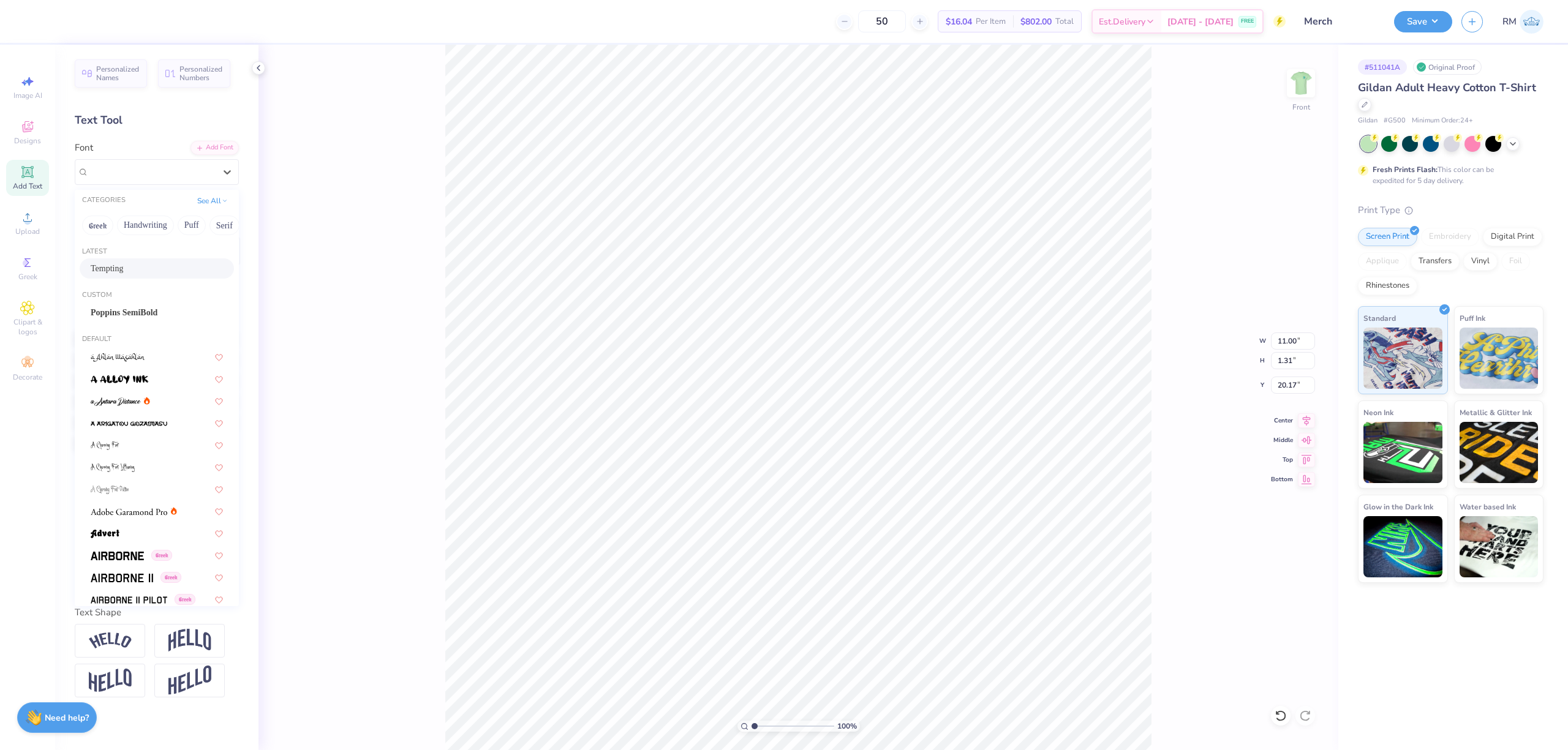
click at [152, 275] on div "Tempting" at bounding box center [157, 268] width 132 height 13
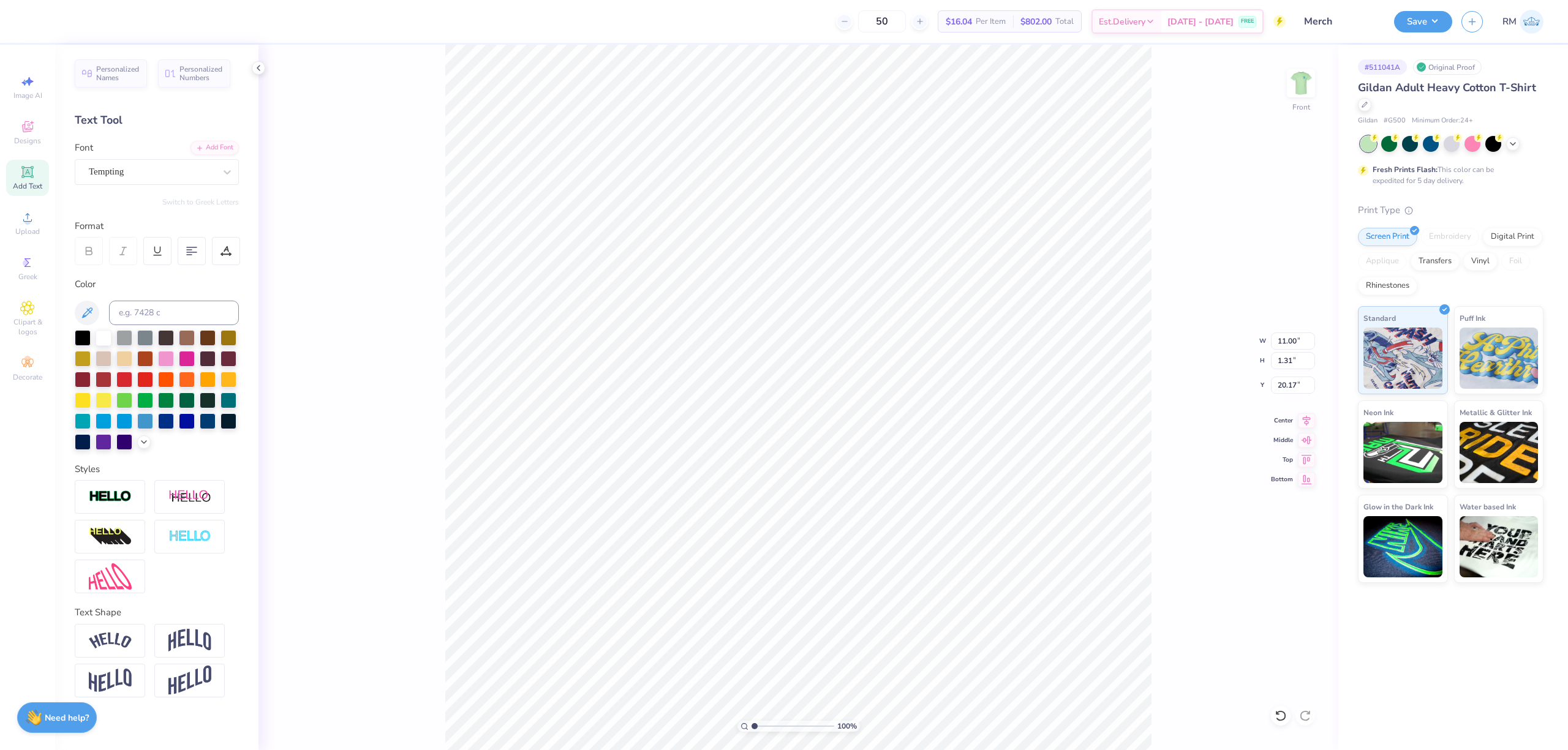
type input "13.93"
type input "2.31"
type input "19.79"
click at [1175, 420] on icon at bounding box center [1307, 418] width 8 height 10
drag, startPoint x: 755, startPoint y: 725, endPoint x: 772, endPoint y: 728, distance: 17.3
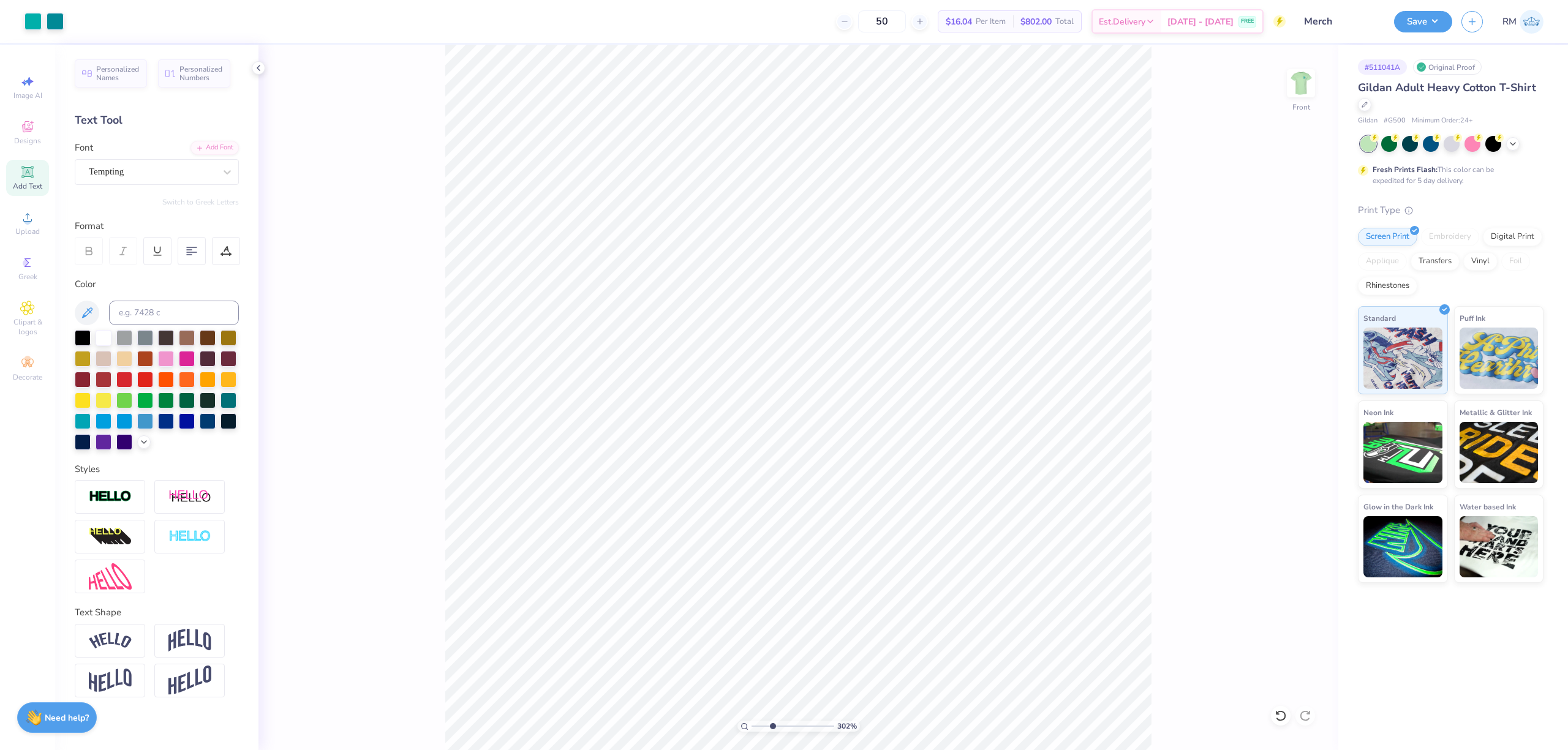
type input "3.22"
click at [772, 562] on input "range" at bounding box center [792, 726] width 83 height 11
type input "22.31"
click at [925, 562] on li "Group" at bounding box center [922, 608] width 96 height 24
type input "1"
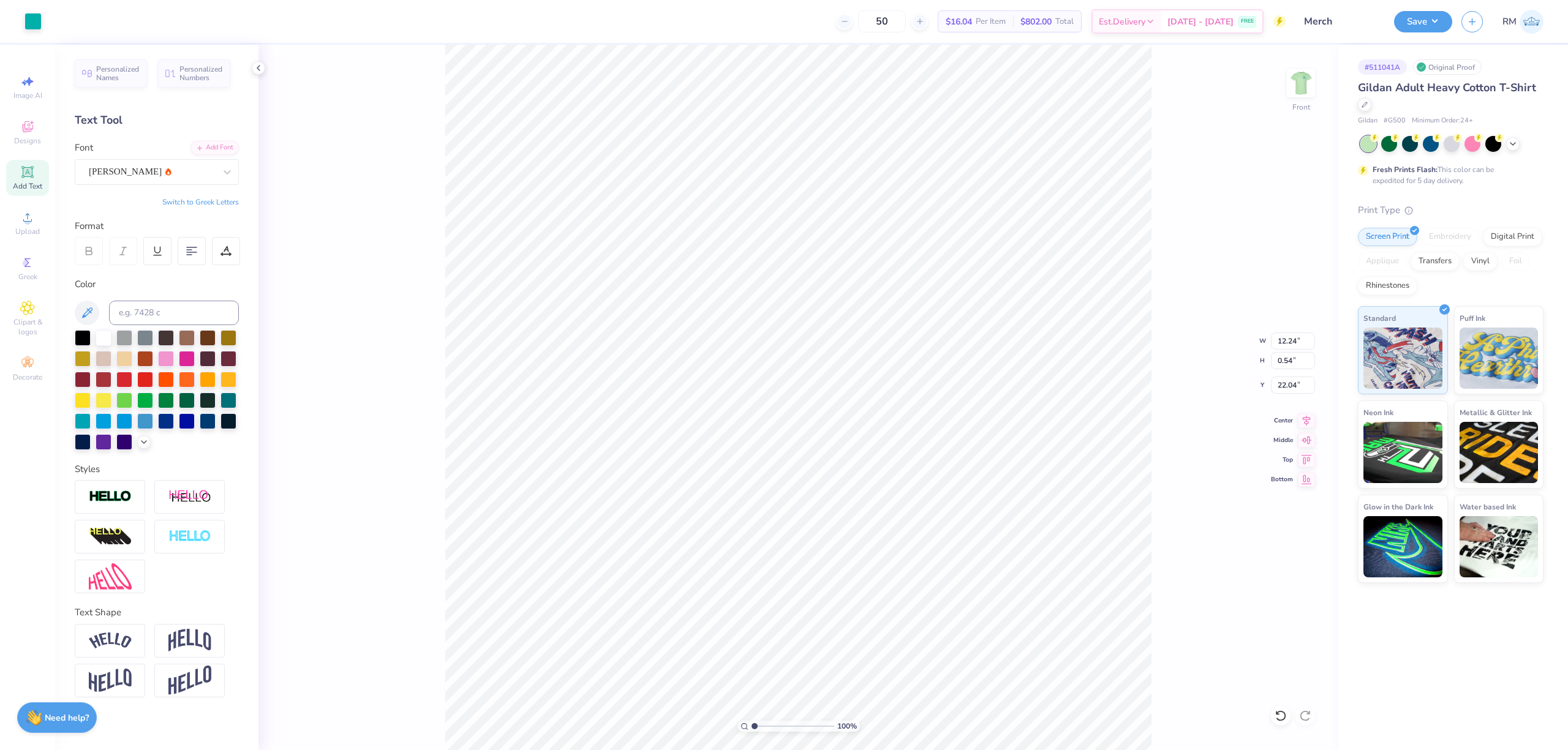
drag, startPoint x: 759, startPoint y: 725, endPoint x: 687, endPoint y: 728, distance: 72.1
click at [751, 562] on input "range" at bounding box center [792, 726] width 83 height 11
click at [1175, 419] on icon at bounding box center [1306, 419] width 17 height 15
click at [1175, 422] on icon at bounding box center [1306, 419] width 17 height 15
type input "14.65"
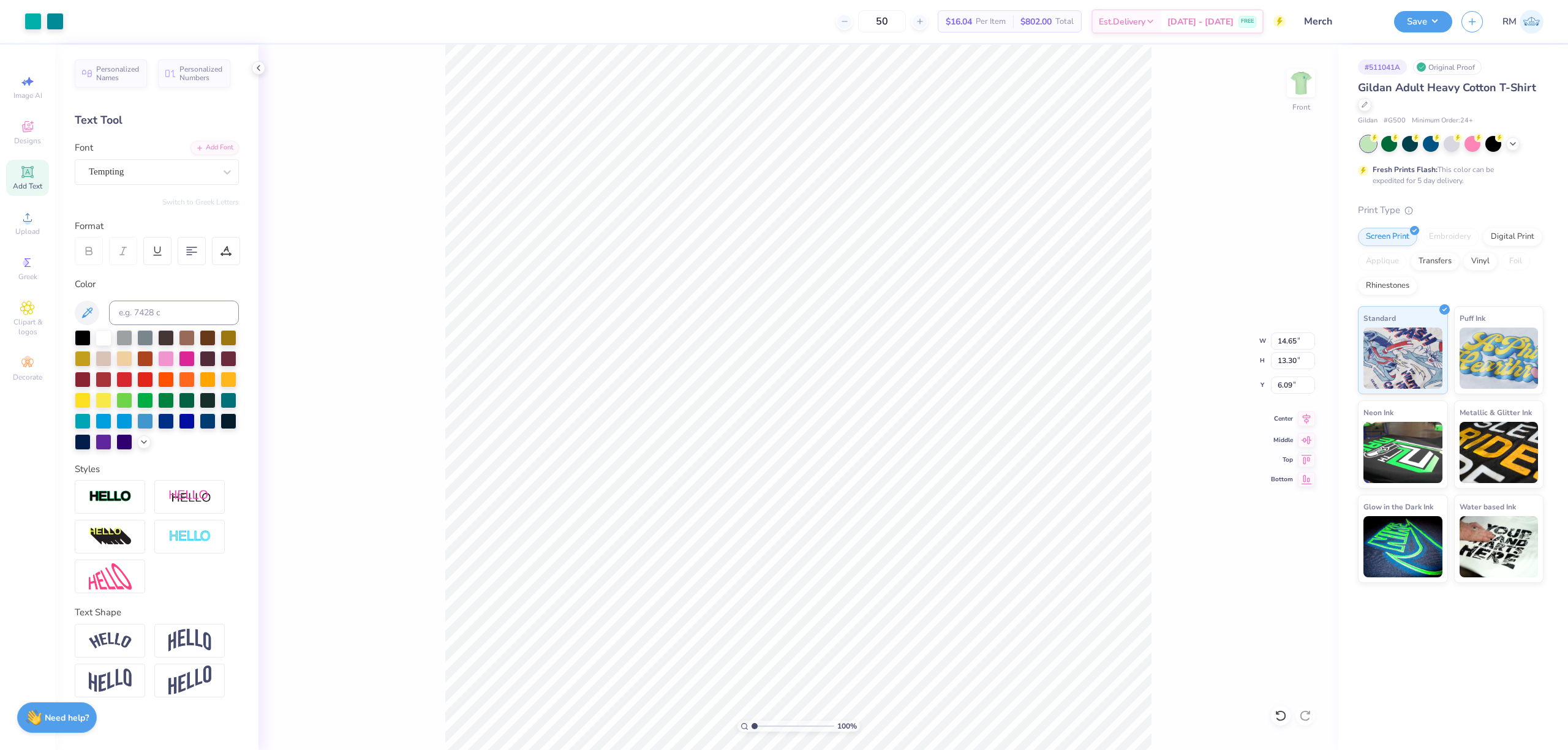
type input "13.30"
type input "6.09"
click at [1175, 423] on icon at bounding box center [1306, 419] width 17 height 15
click at [1175, 343] on input "14.65" at bounding box center [1293, 341] width 44 height 17
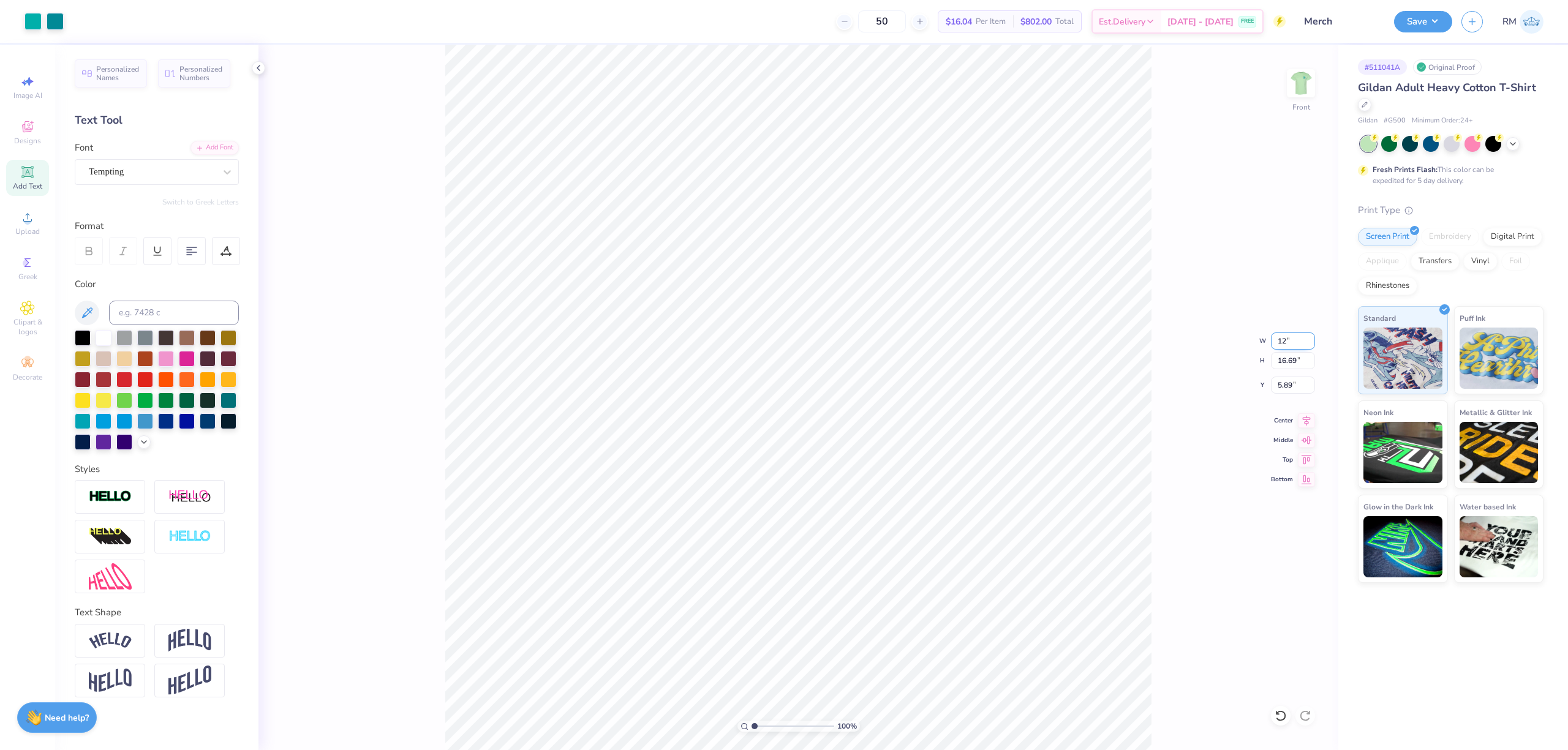
type input "12.00"
type input "13.67"
click at [1175, 387] on input "7.40" at bounding box center [1293, 385] width 44 height 17
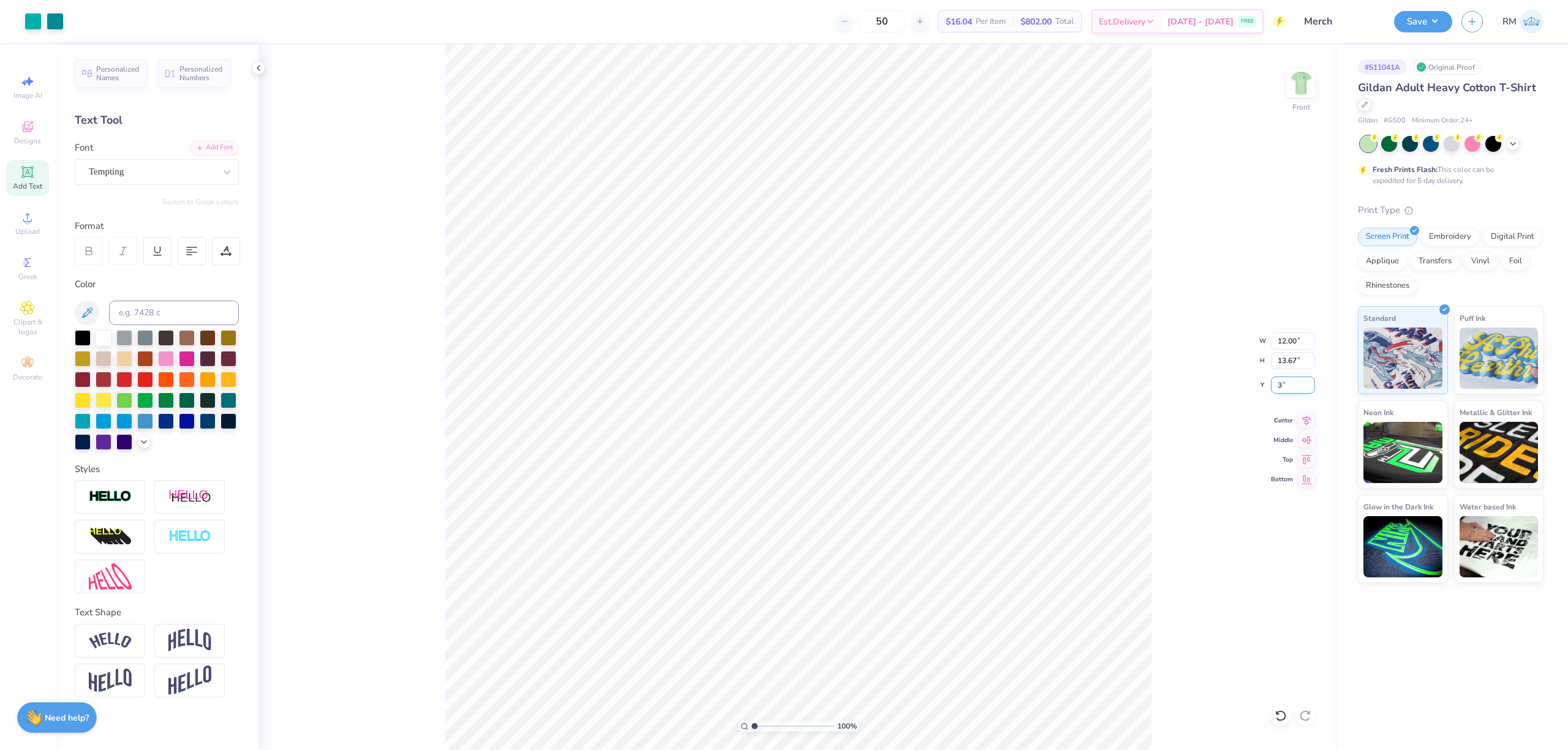
type input "3.00"
click at [1175, 83] on img at bounding box center [1301, 83] width 49 height 49
click at [1175, 88] on img at bounding box center [1301, 83] width 49 height 49
drag, startPoint x: 752, startPoint y: 723, endPoint x: 783, endPoint y: 732, distance: 32.3
click at [783, 562] on input "range" at bounding box center [792, 726] width 83 height 11
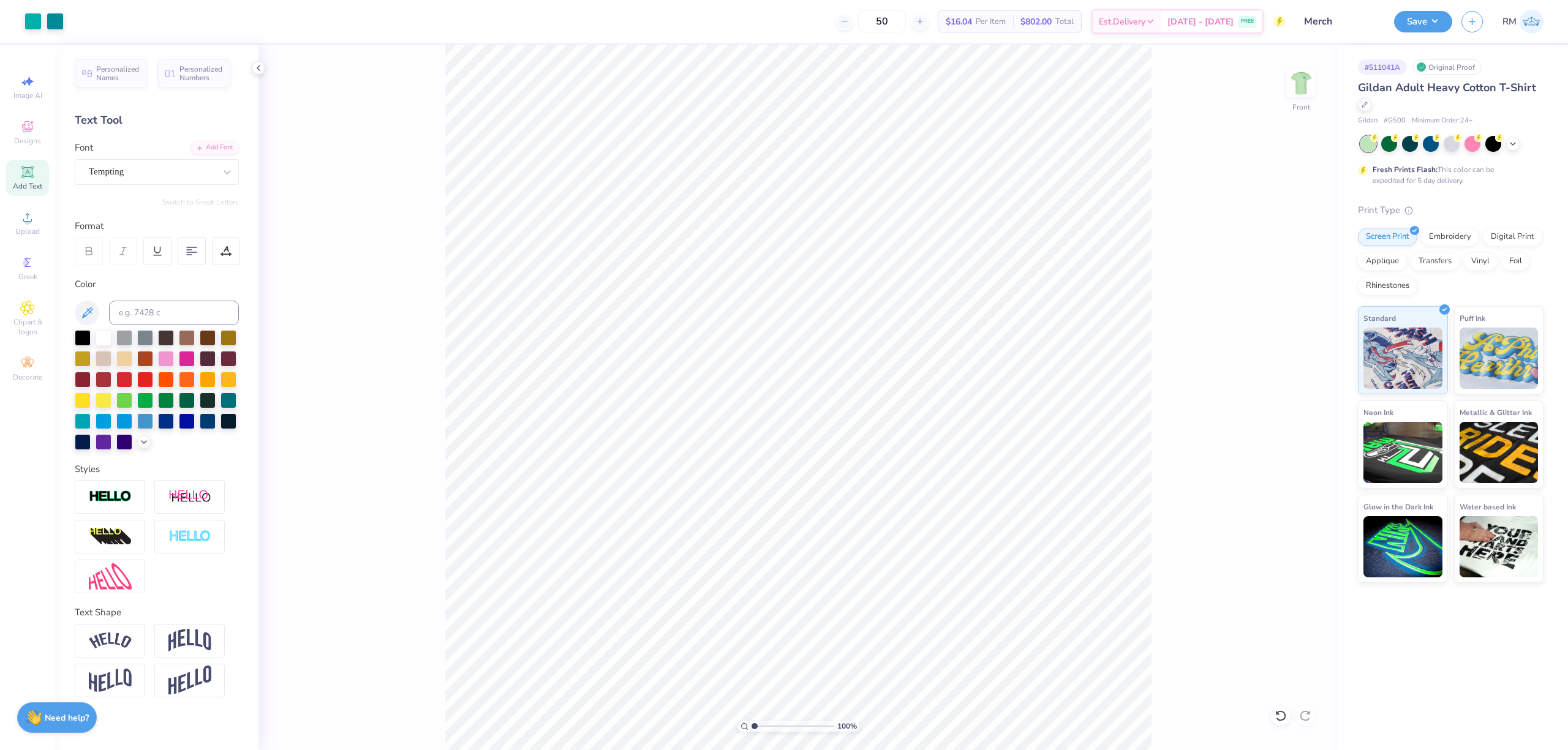
drag, startPoint x: 780, startPoint y: 723, endPoint x: 700, endPoint y: 738, distance: 81.4
type input "1"
click at [751, 562] on input "range" at bounding box center [792, 726] width 83 height 11
click at [1175, 25] on button "Save" at bounding box center [1423, 20] width 58 height 22
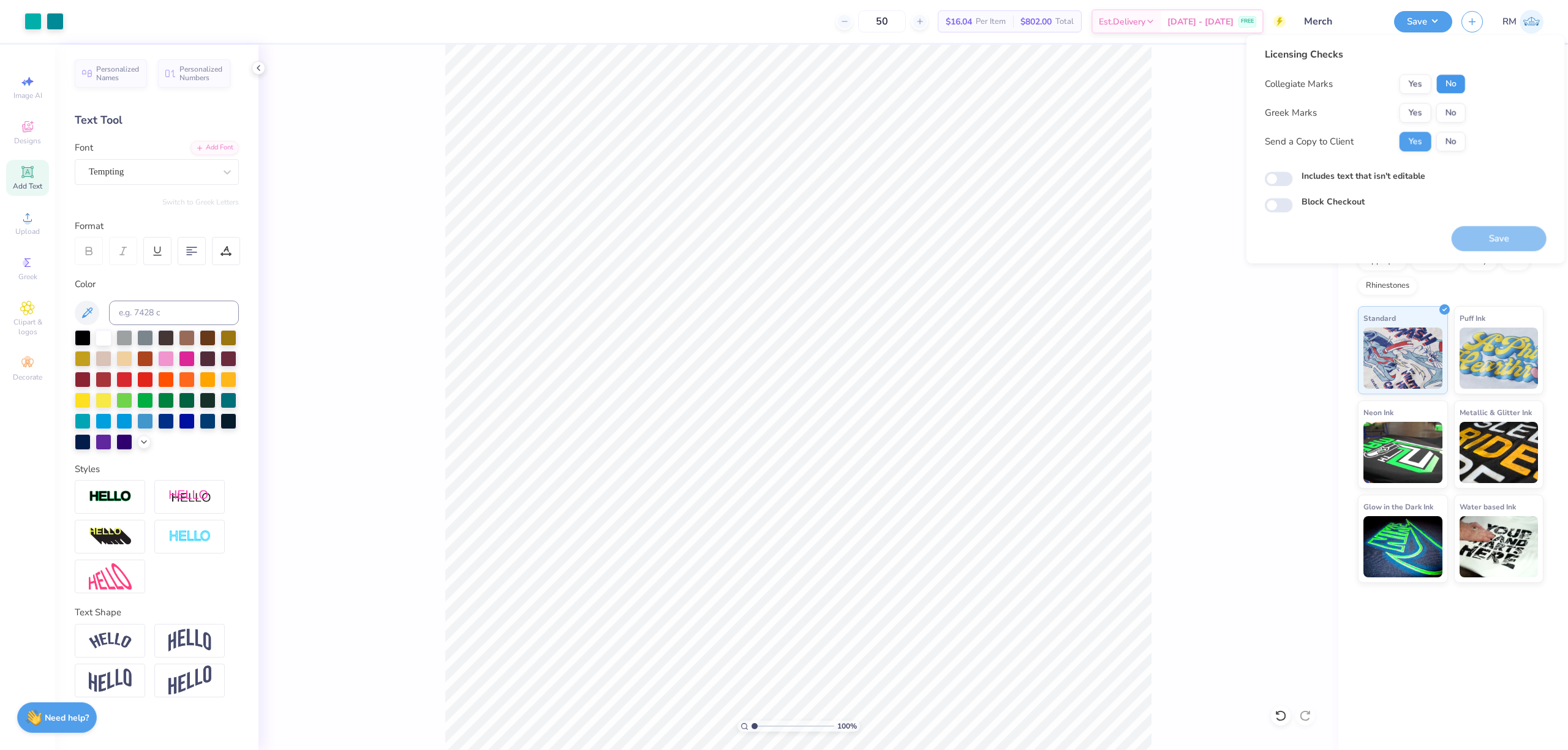
click at [1175, 78] on button "No" at bounding box center [1451, 84] width 29 height 20
click at [1175, 82] on button "Yes" at bounding box center [1415, 84] width 32 height 20
click at [1175, 114] on button "No" at bounding box center [1451, 112] width 29 height 20
click at [1175, 242] on button "Save" at bounding box center [1499, 239] width 95 height 25
